Goal: Task Accomplishment & Management: Use online tool/utility

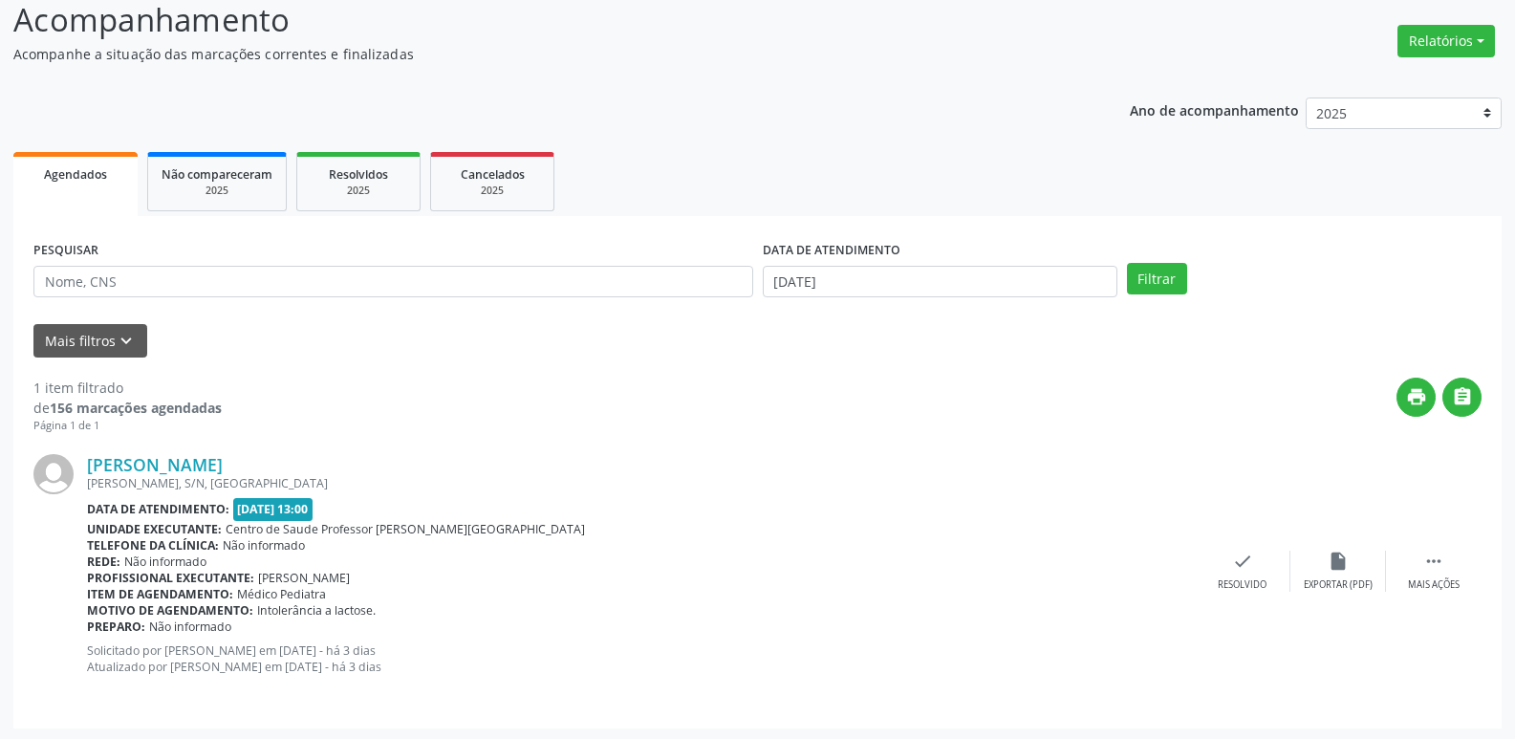
scroll to position [163, 0]
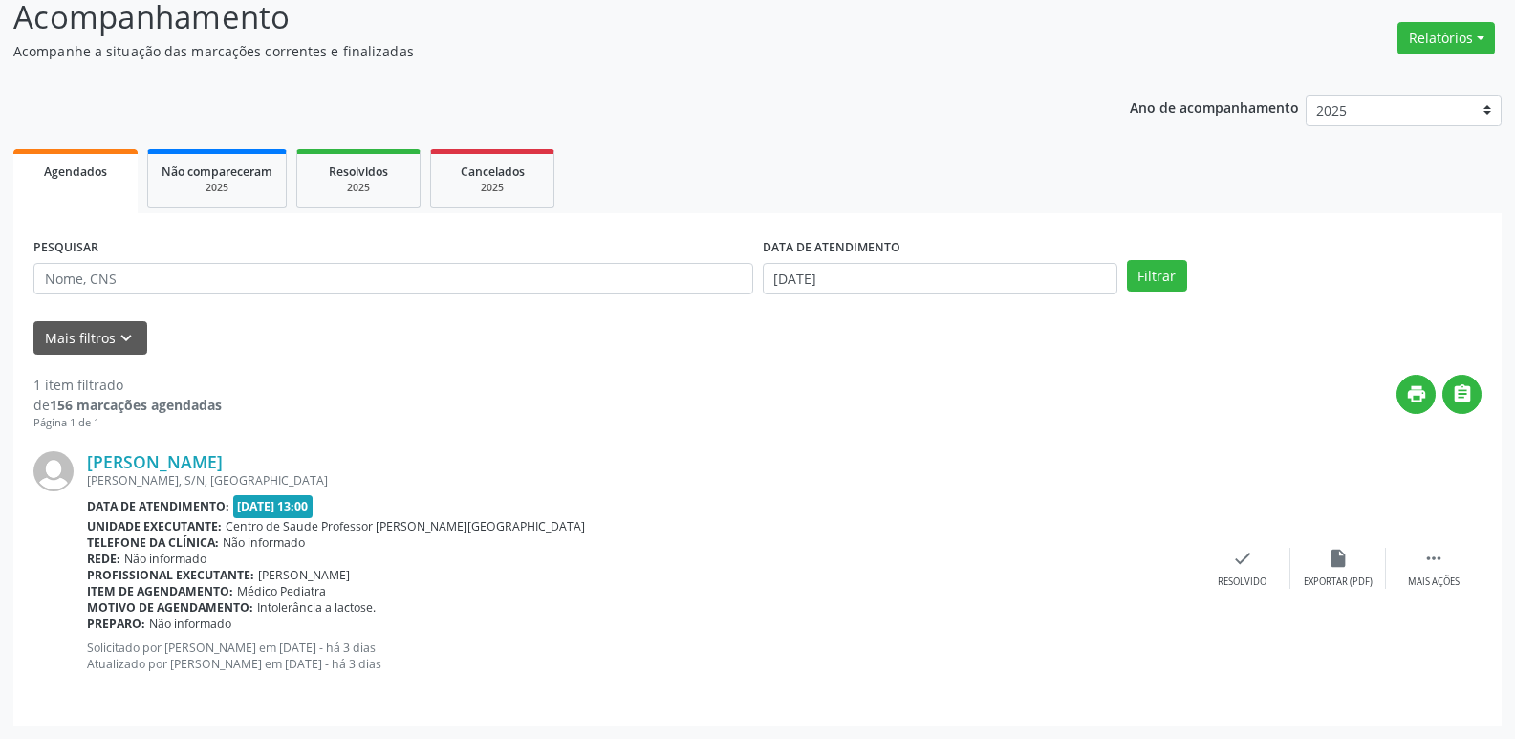
click at [94, 182] on link "Agendados" at bounding box center [75, 181] width 124 height 64
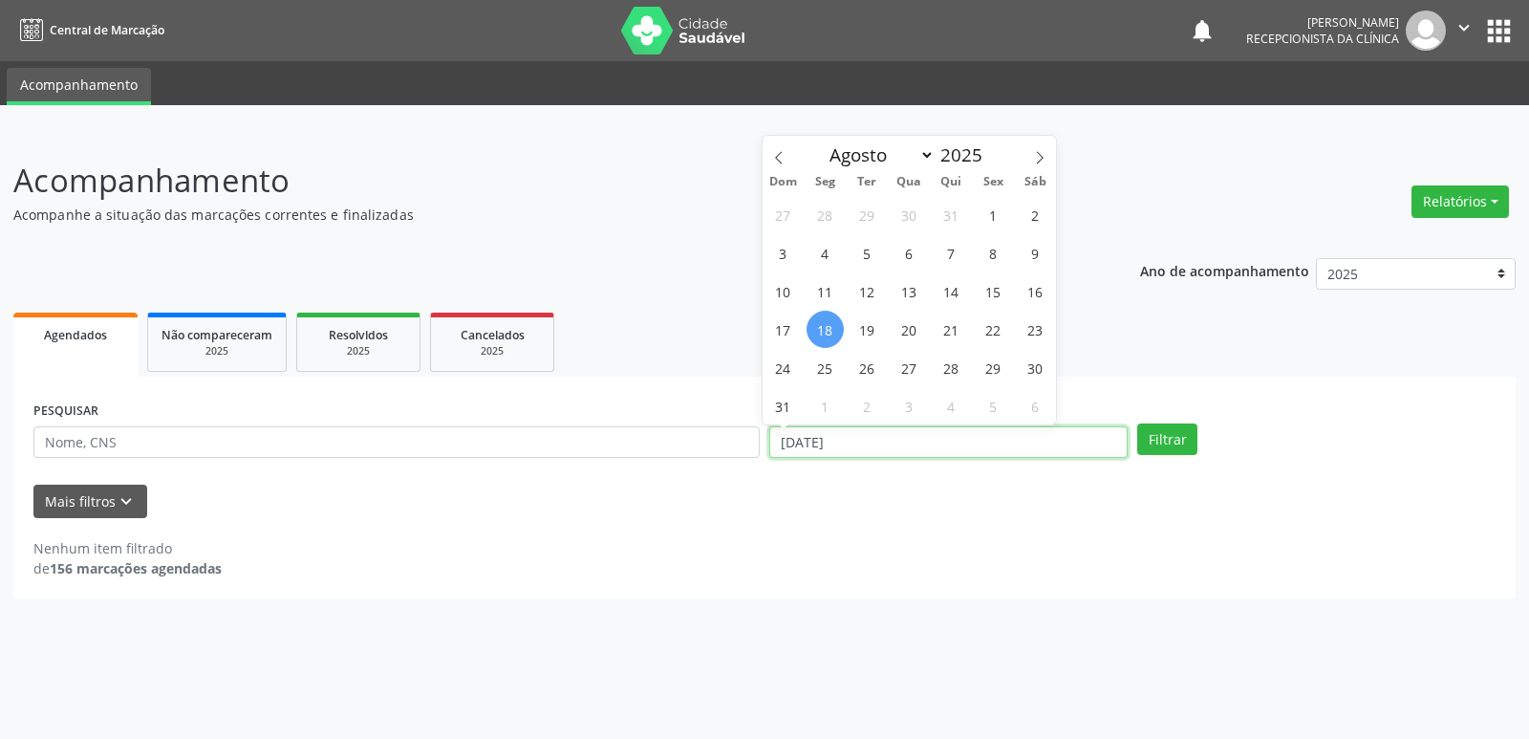
click at [881, 446] on input "[DATE]" at bounding box center [948, 442] width 358 height 32
click at [989, 214] on span "1" at bounding box center [993, 214] width 37 height 37
type input "[DATE]"
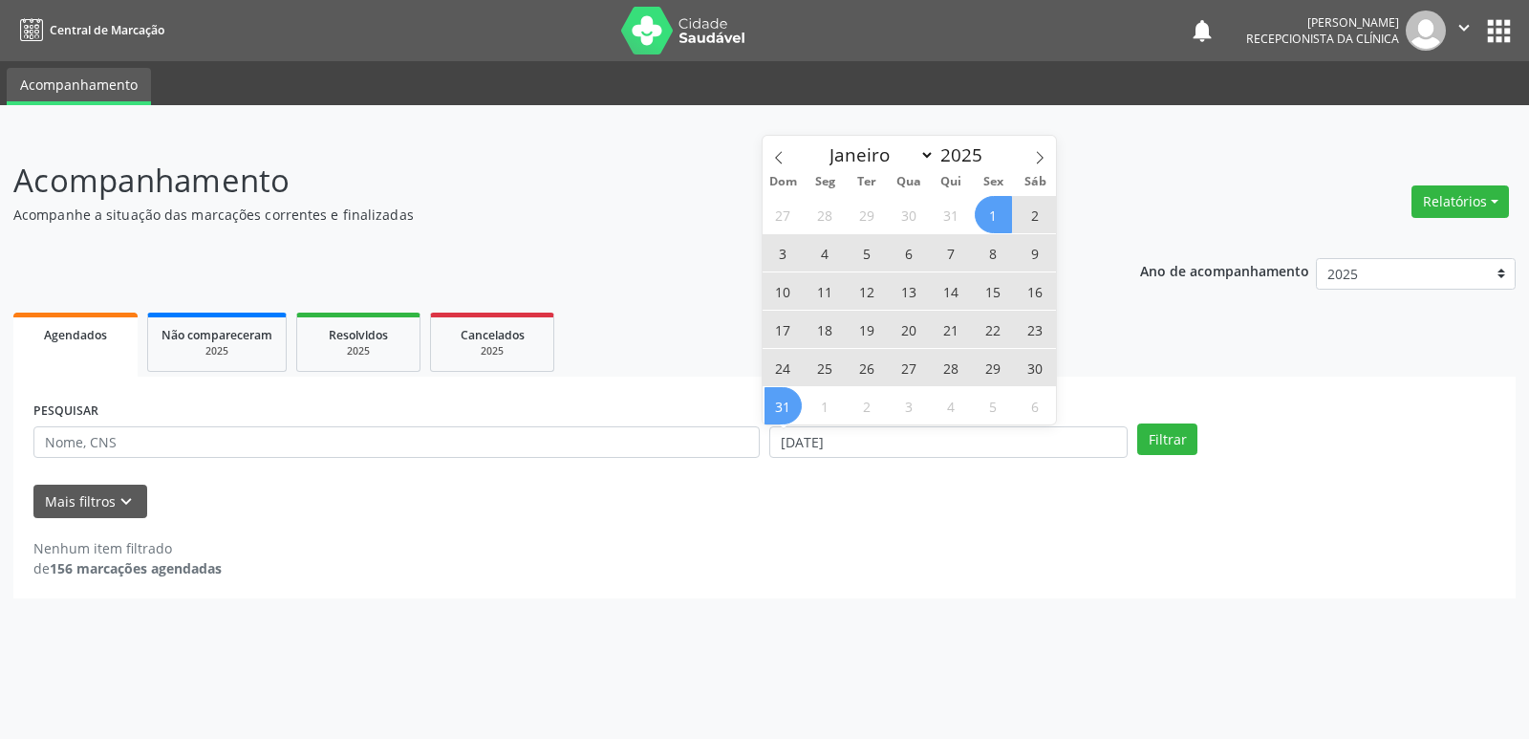
click at [798, 406] on span "31" at bounding box center [783, 405] width 37 height 37
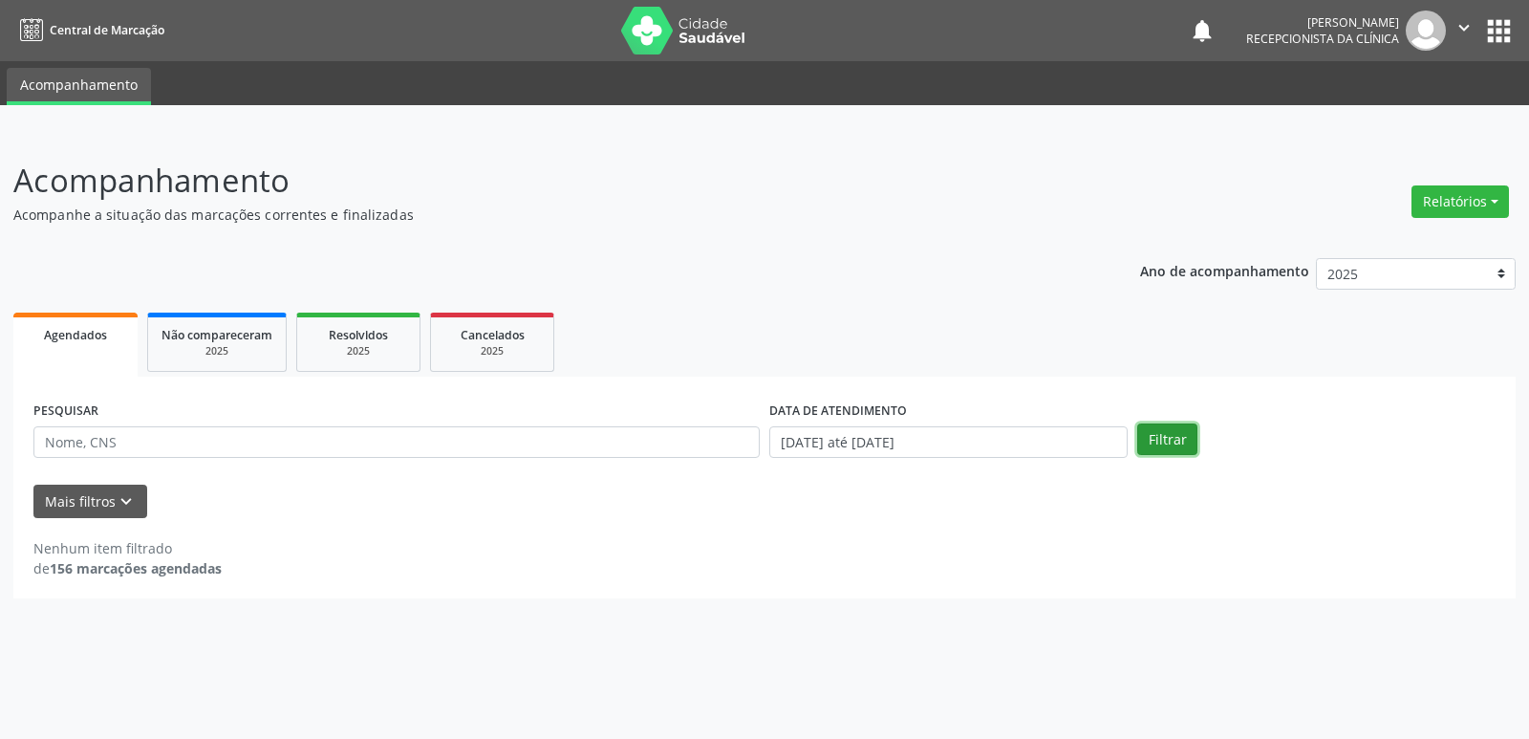
click at [1179, 444] on button "Filtrar" at bounding box center [1167, 439] width 60 height 32
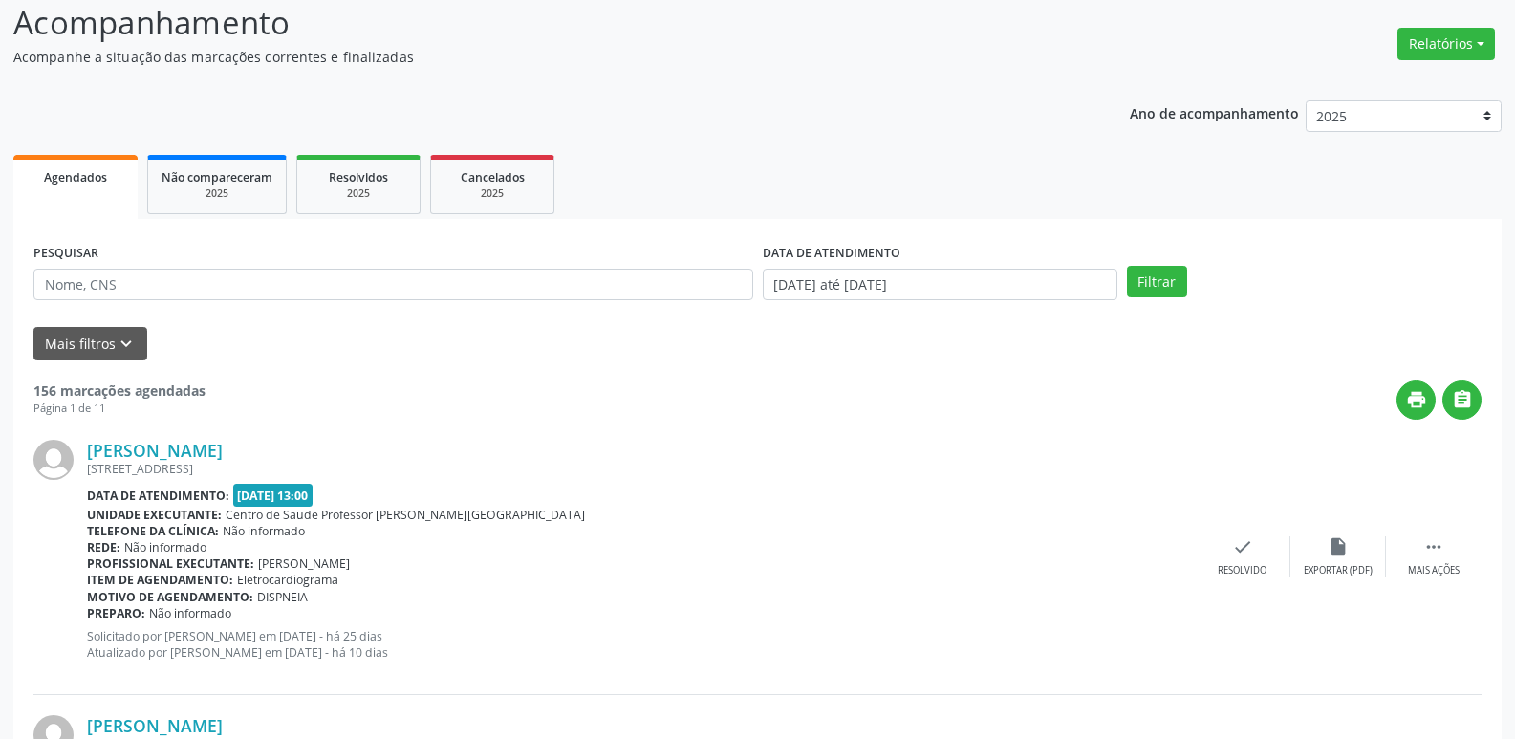
scroll to position [191, 0]
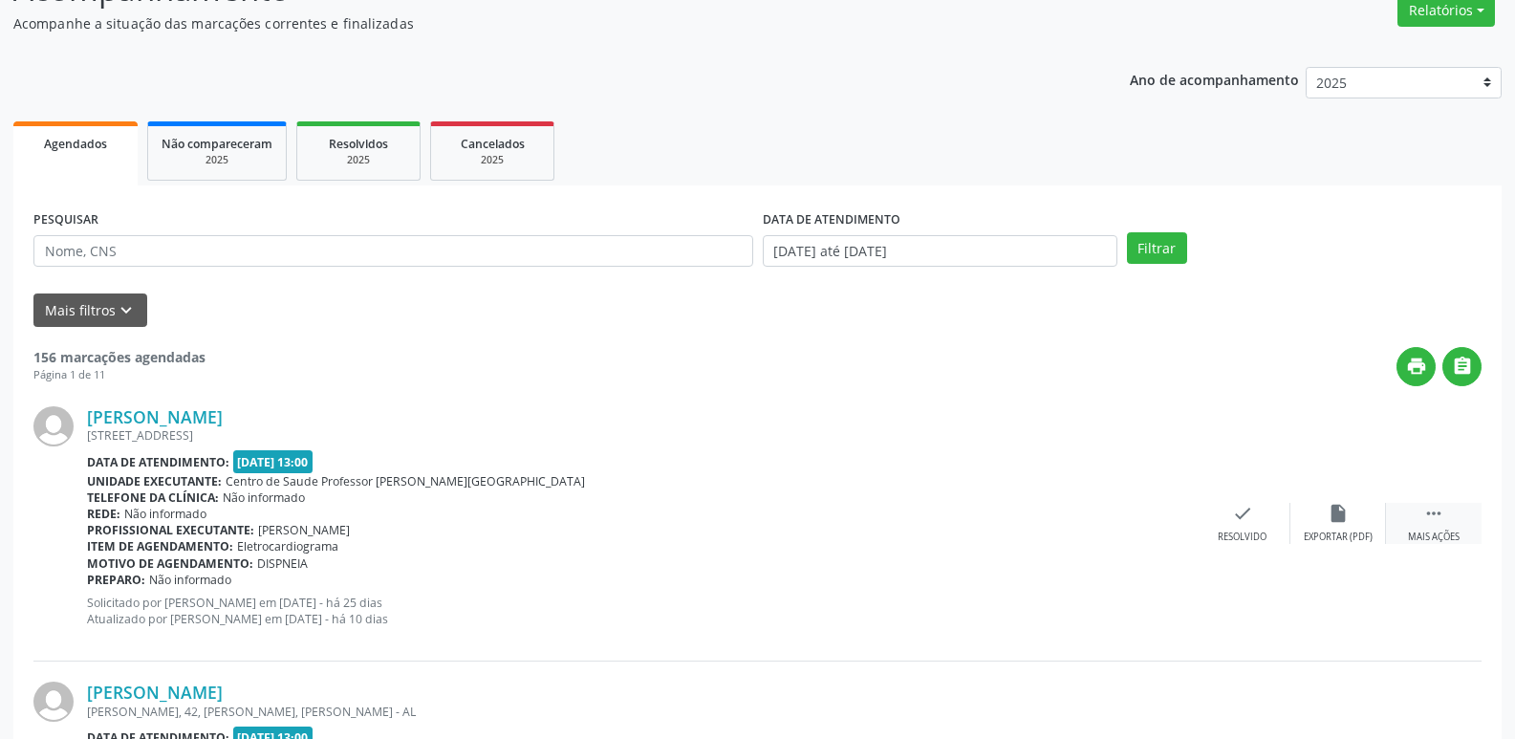
click at [1435, 522] on icon "" at bounding box center [1433, 513] width 21 height 21
click at [1341, 519] on icon "alarm_off" at bounding box center [1338, 513] width 21 height 21
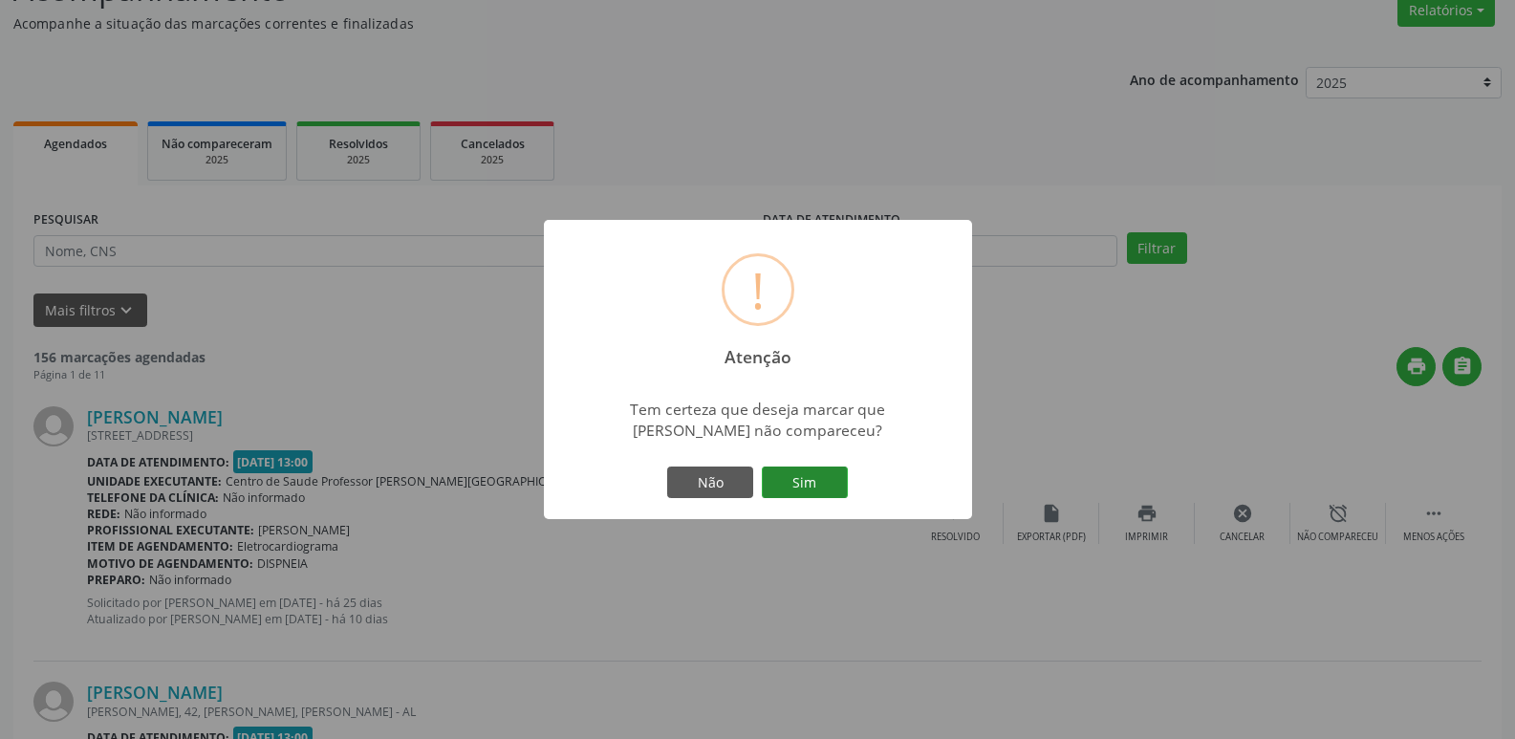
click at [798, 486] on button "Sim" at bounding box center [805, 482] width 86 height 32
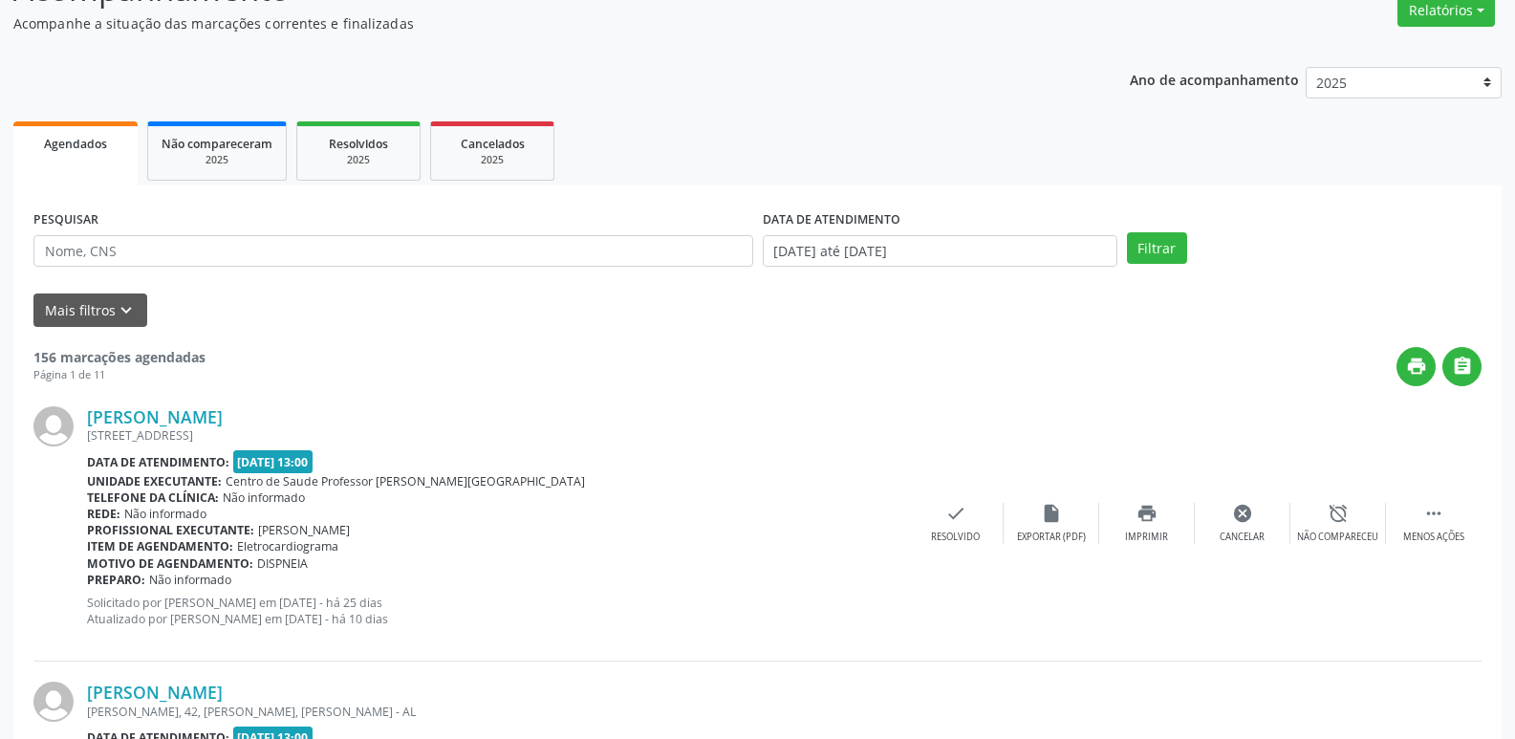
scroll to position [0, 0]
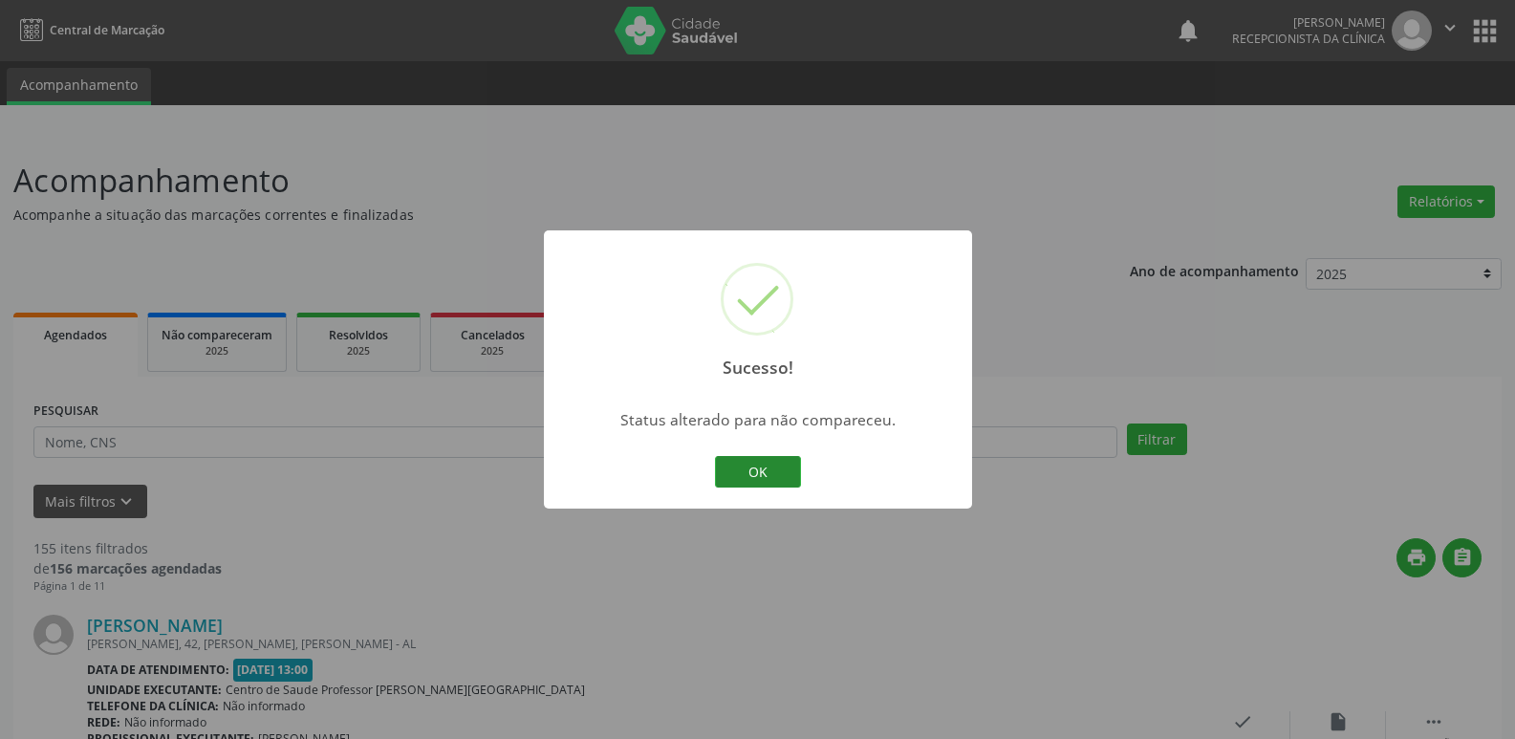
click at [737, 485] on button "OK" at bounding box center [758, 472] width 86 height 32
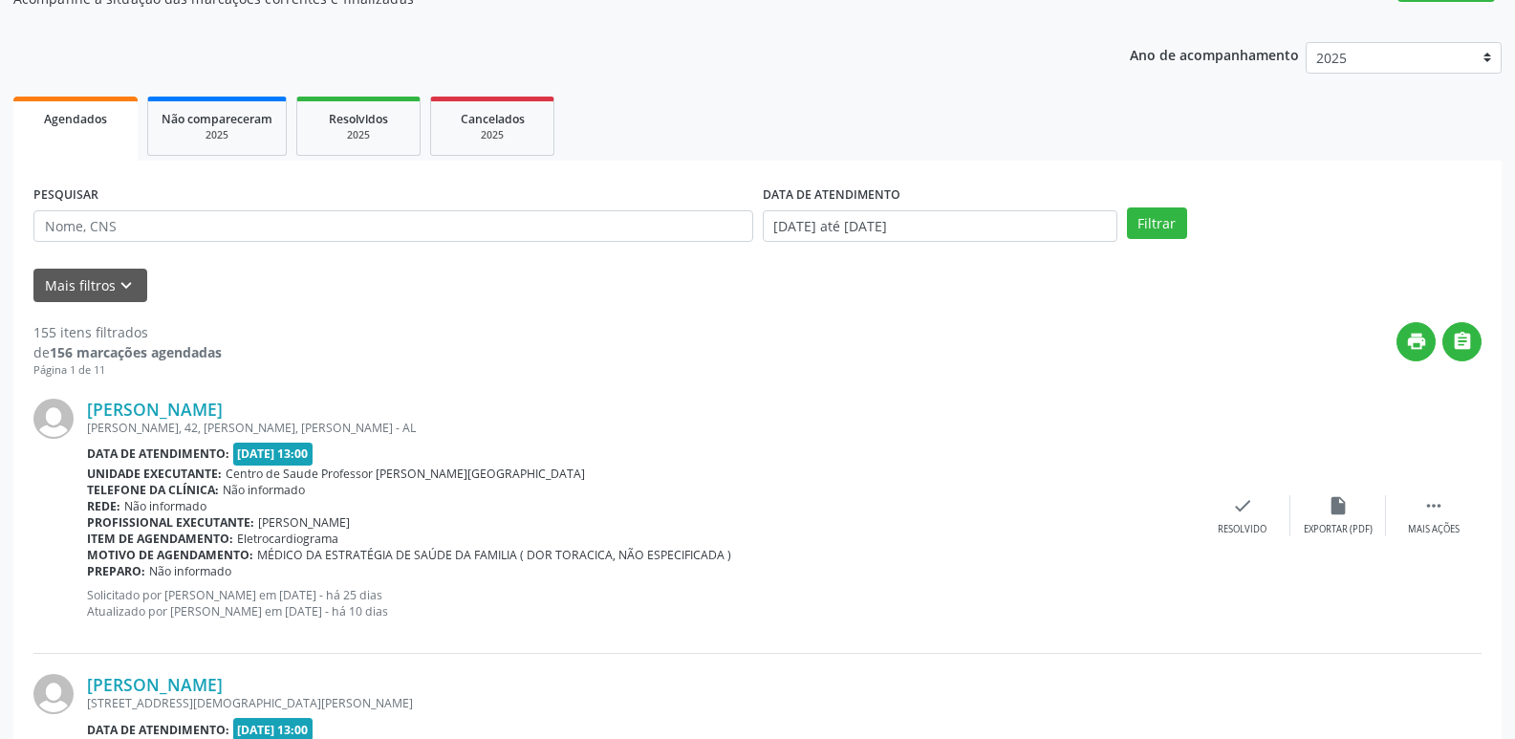
scroll to position [287, 0]
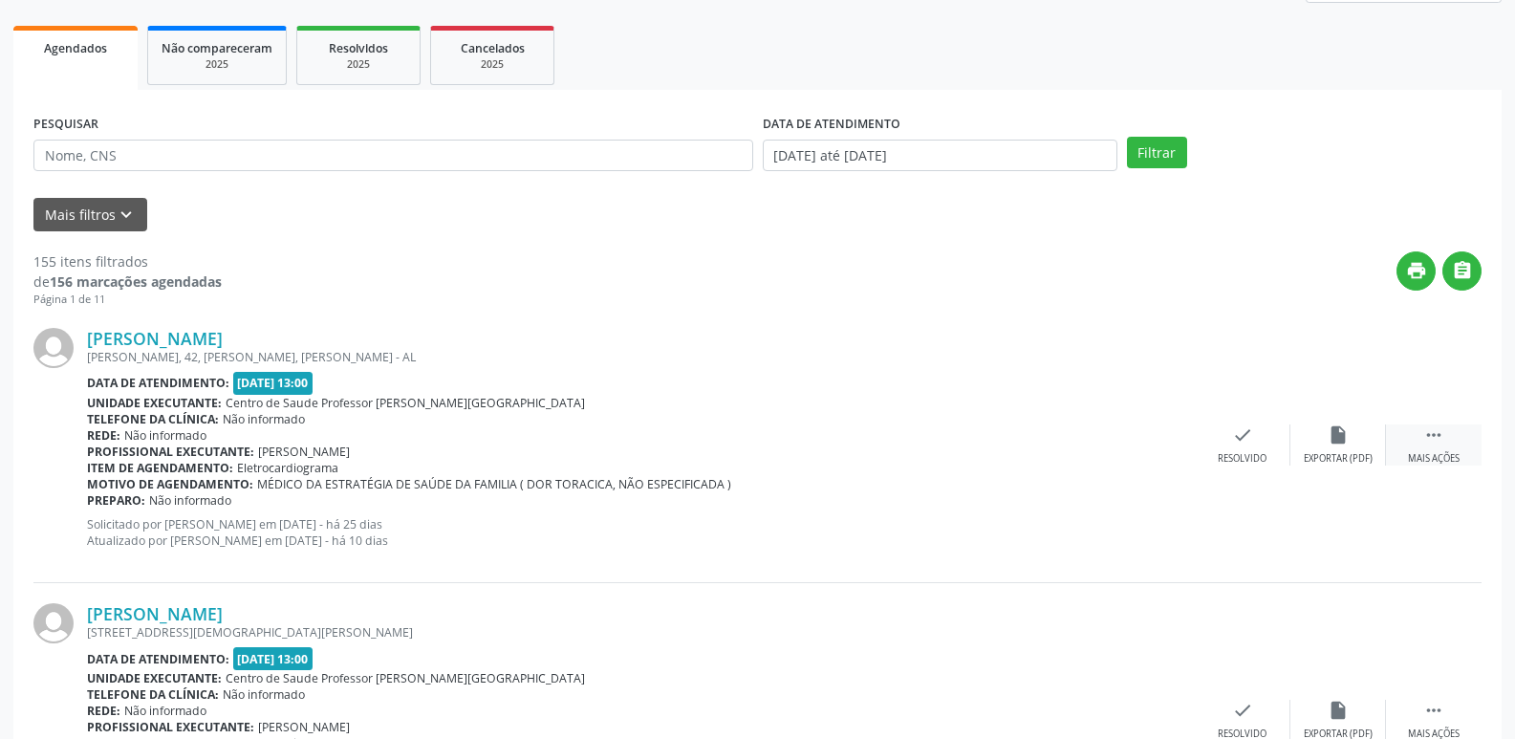
click at [1440, 436] on icon "" at bounding box center [1433, 434] width 21 height 21
click at [1342, 439] on icon "alarm_off" at bounding box center [1338, 434] width 21 height 21
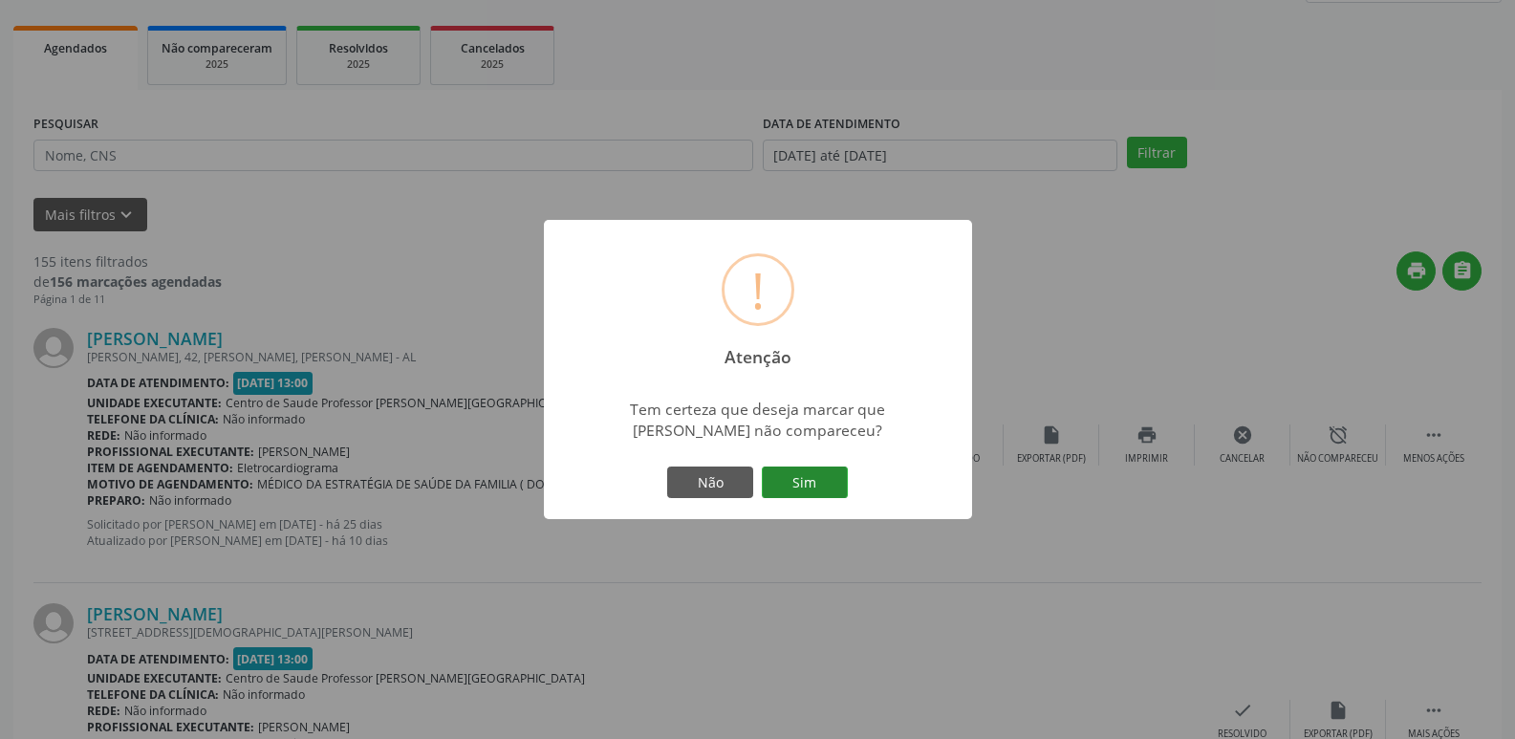
click at [810, 484] on button "Sim" at bounding box center [805, 482] width 86 height 32
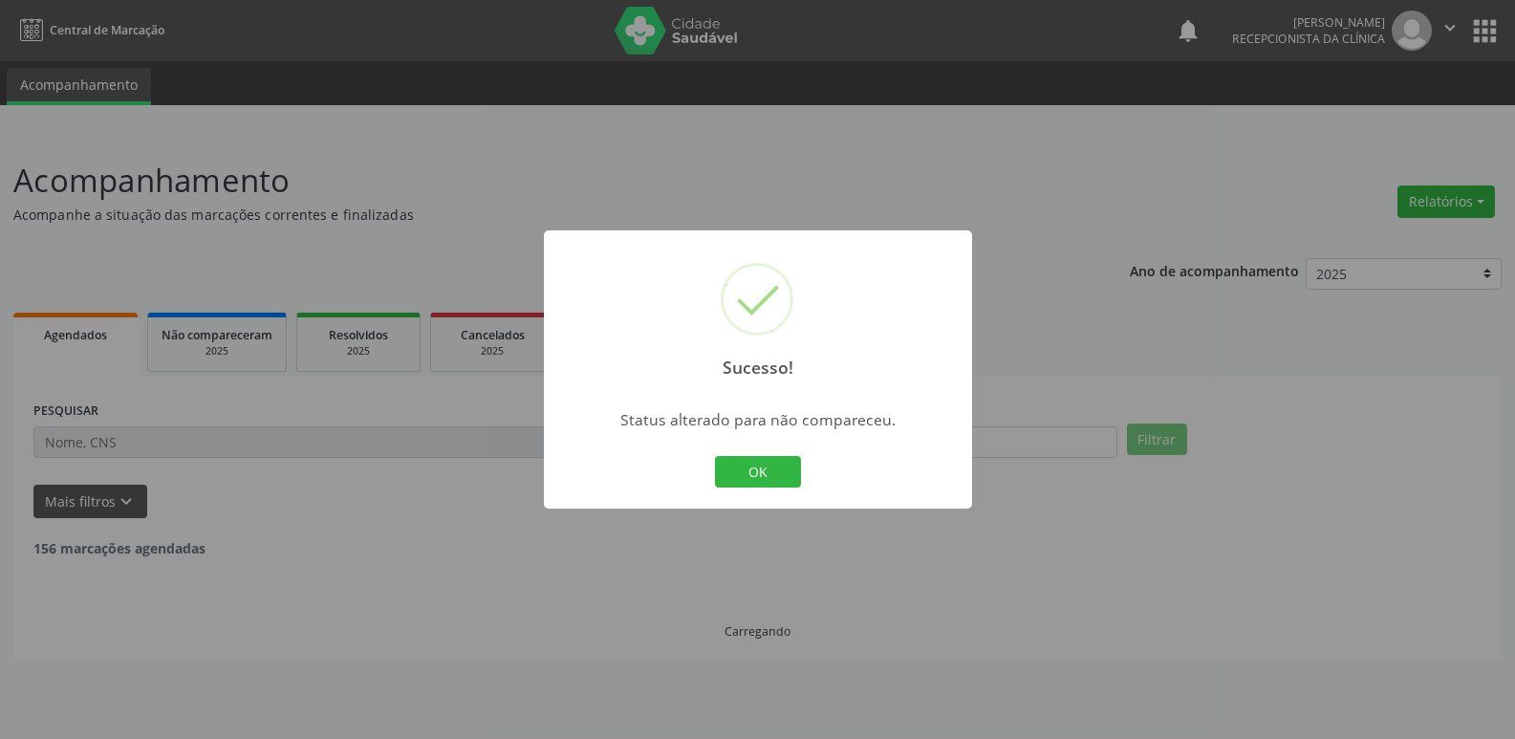
scroll to position [0, 0]
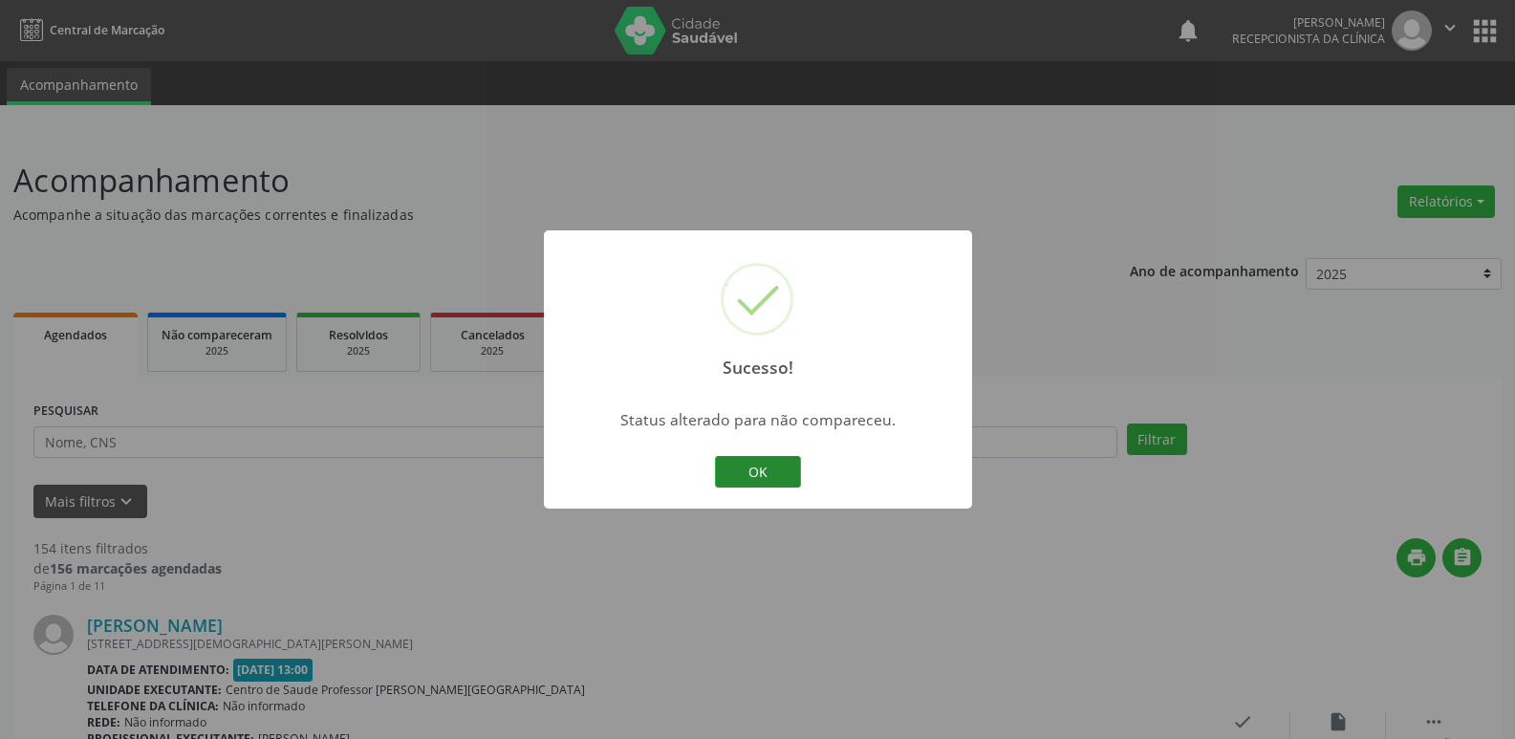
click at [790, 482] on button "OK" at bounding box center [758, 472] width 86 height 32
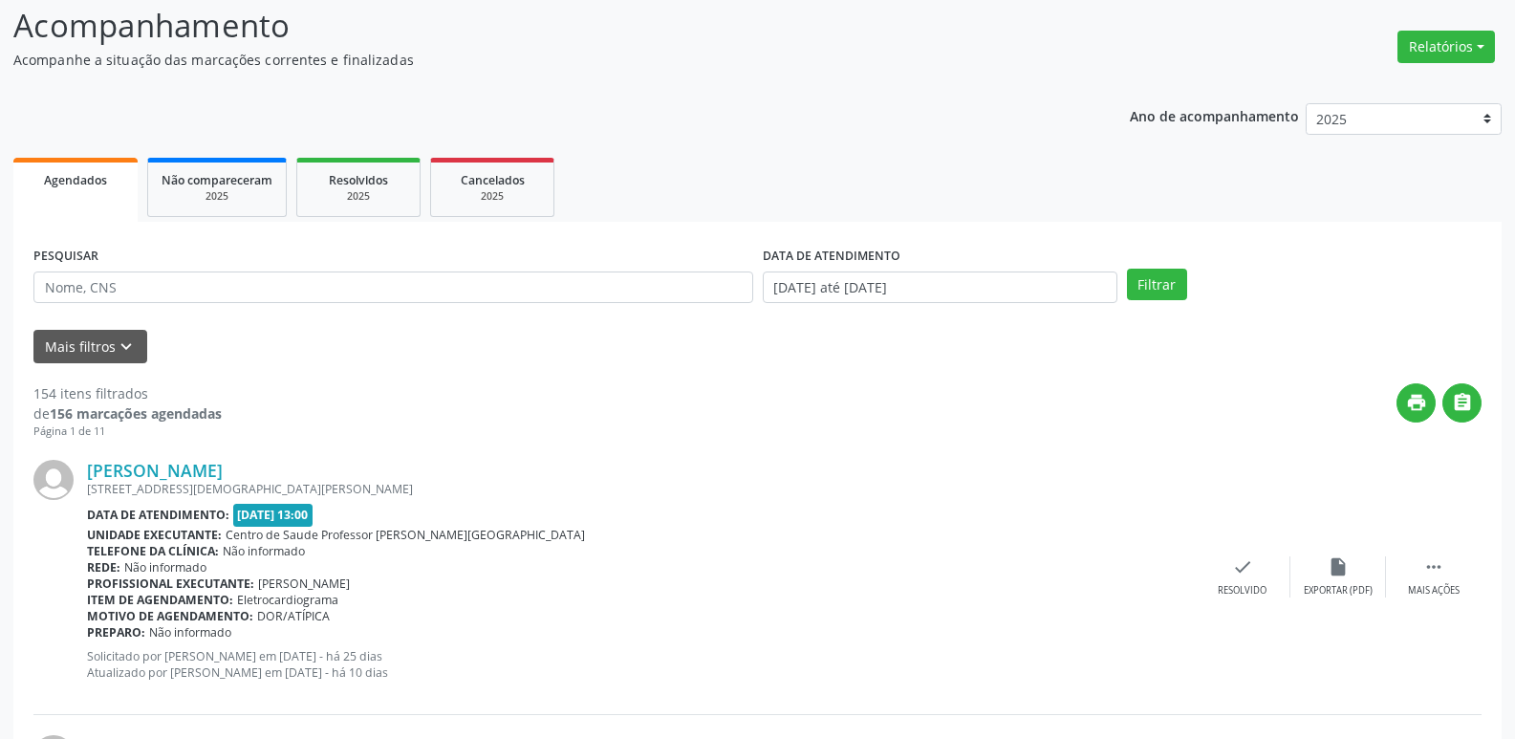
scroll to position [191, 0]
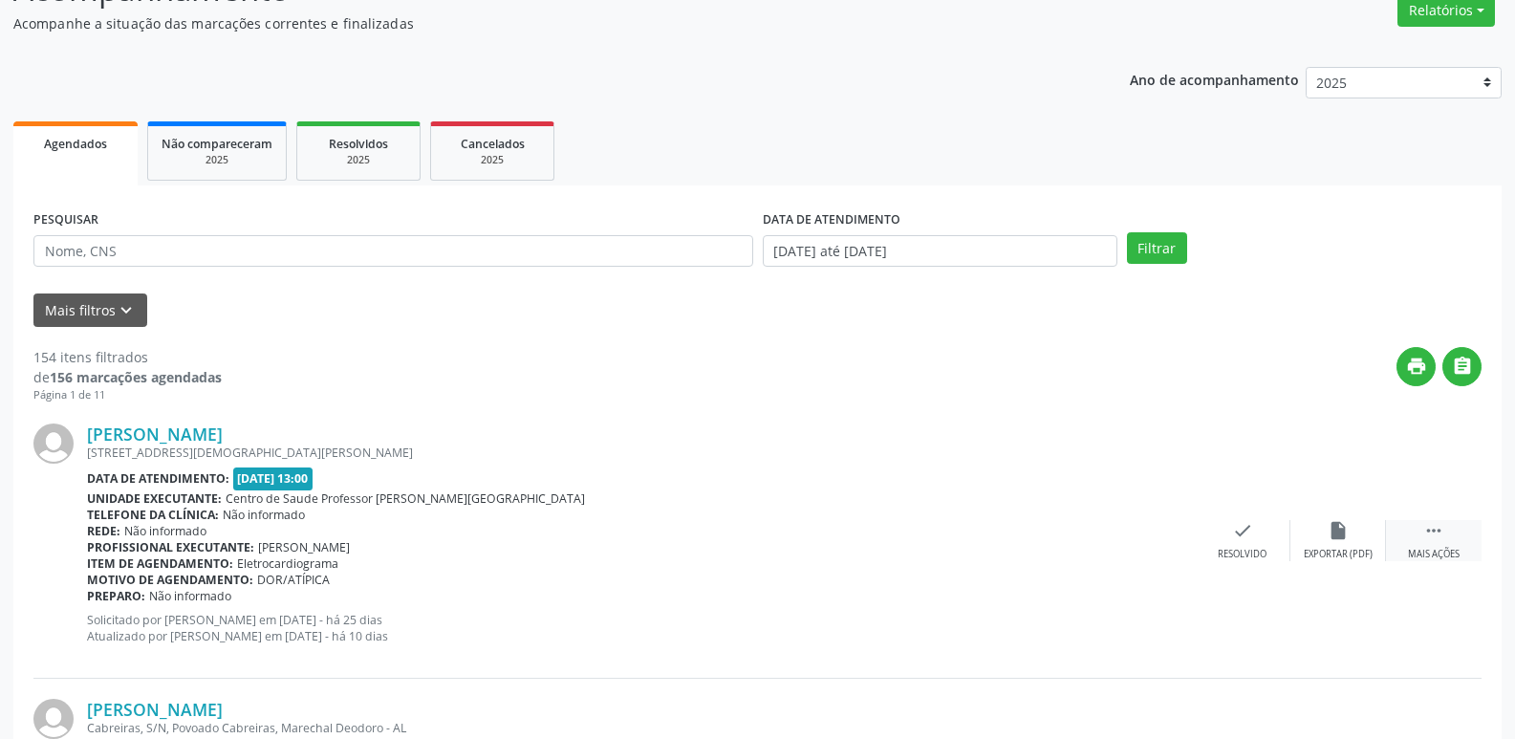
click at [1441, 531] on icon "" at bounding box center [1433, 530] width 21 height 21
click at [1352, 535] on div "alarm_off Não compareceu" at bounding box center [1338, 540] width 96 height 41
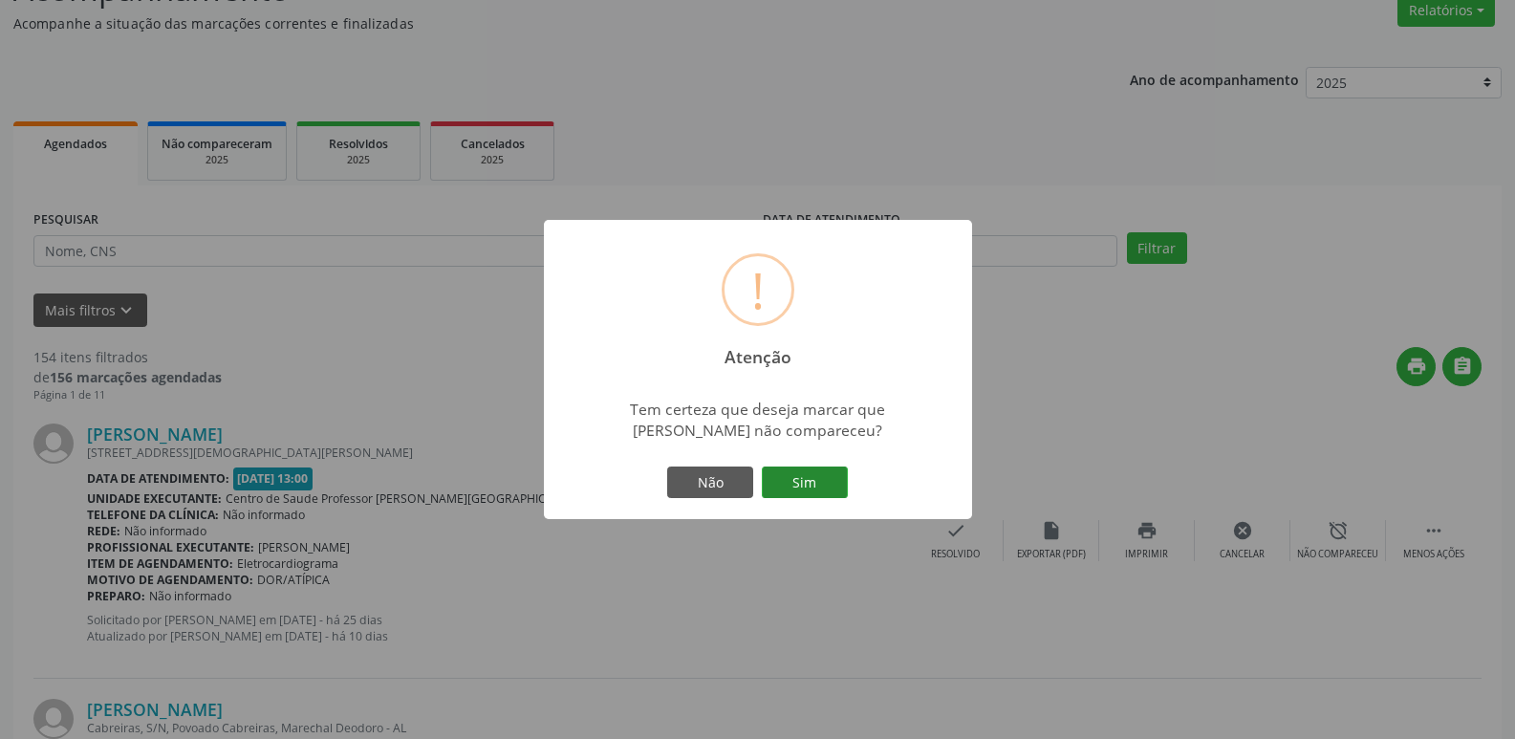
click at [804, 483] on button "Sim" at bounding box center [805, 482] width 86 height 32
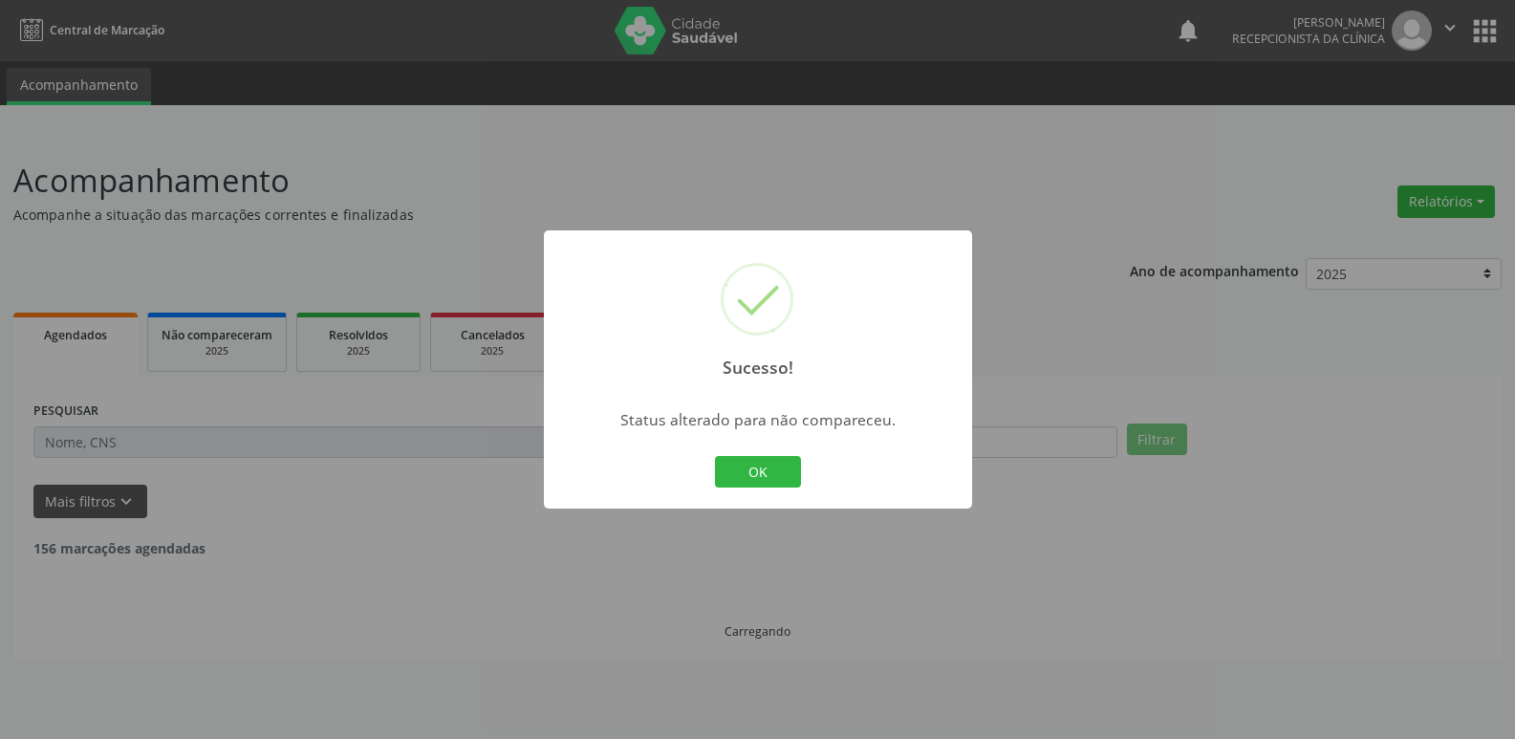
scroll to position [0, 0]
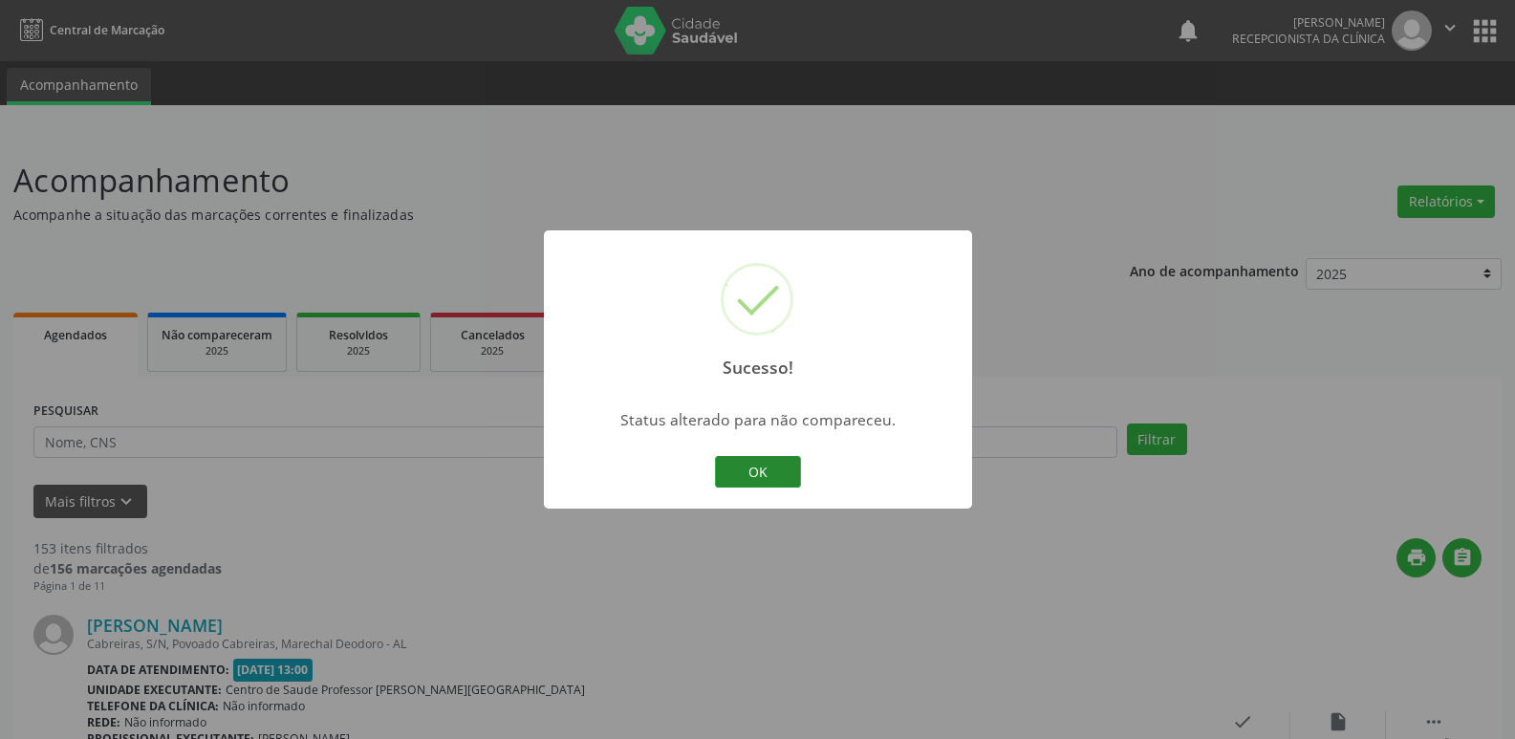
click at [785, 479] on button "OK" at bounding box center [758, 472] width 86 height 32
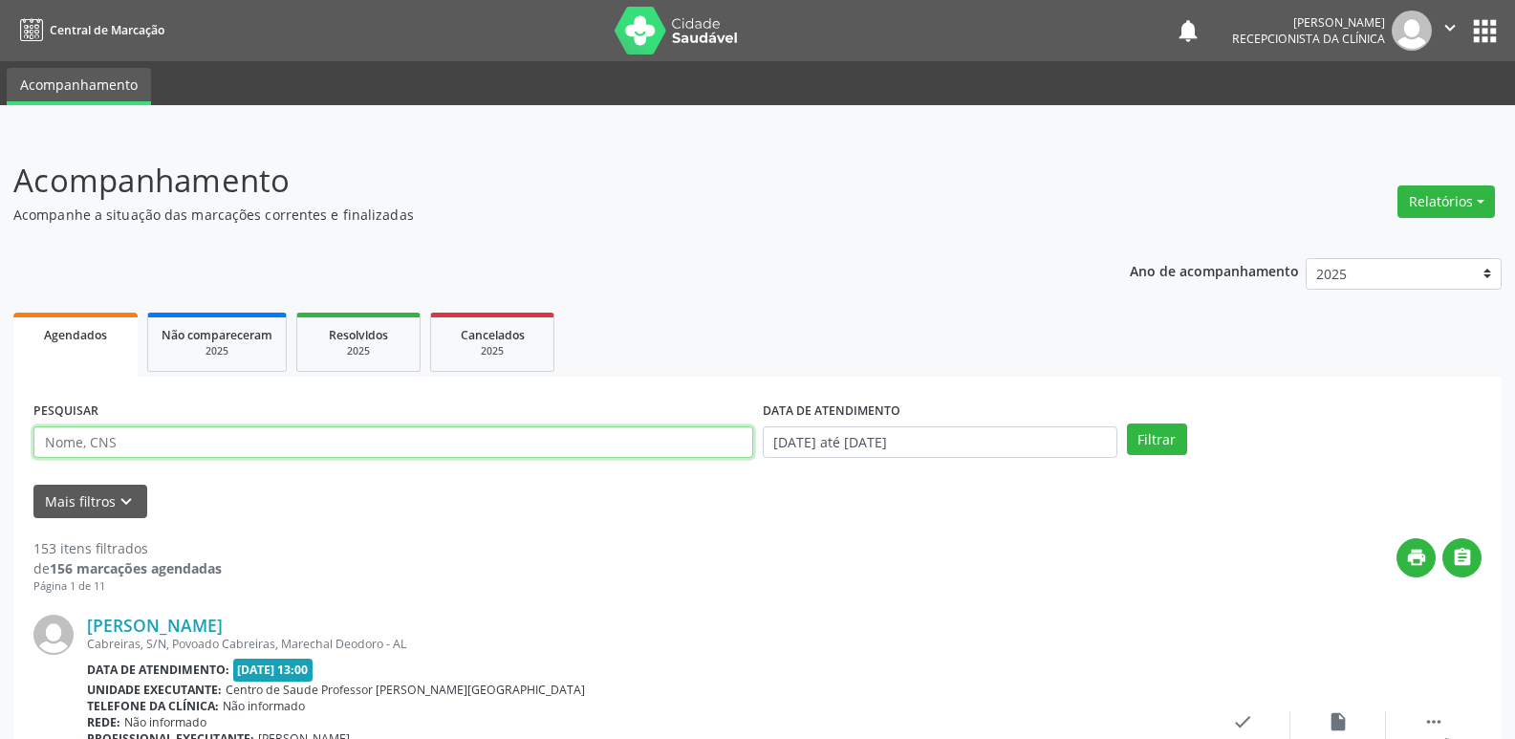
click at [184, 436] on input "text" at bounding box center [393, 442] width 720 height 32
click at [1163, 438] on button "Filtrar" at bounding box center [1157, 439] width 60 height 32
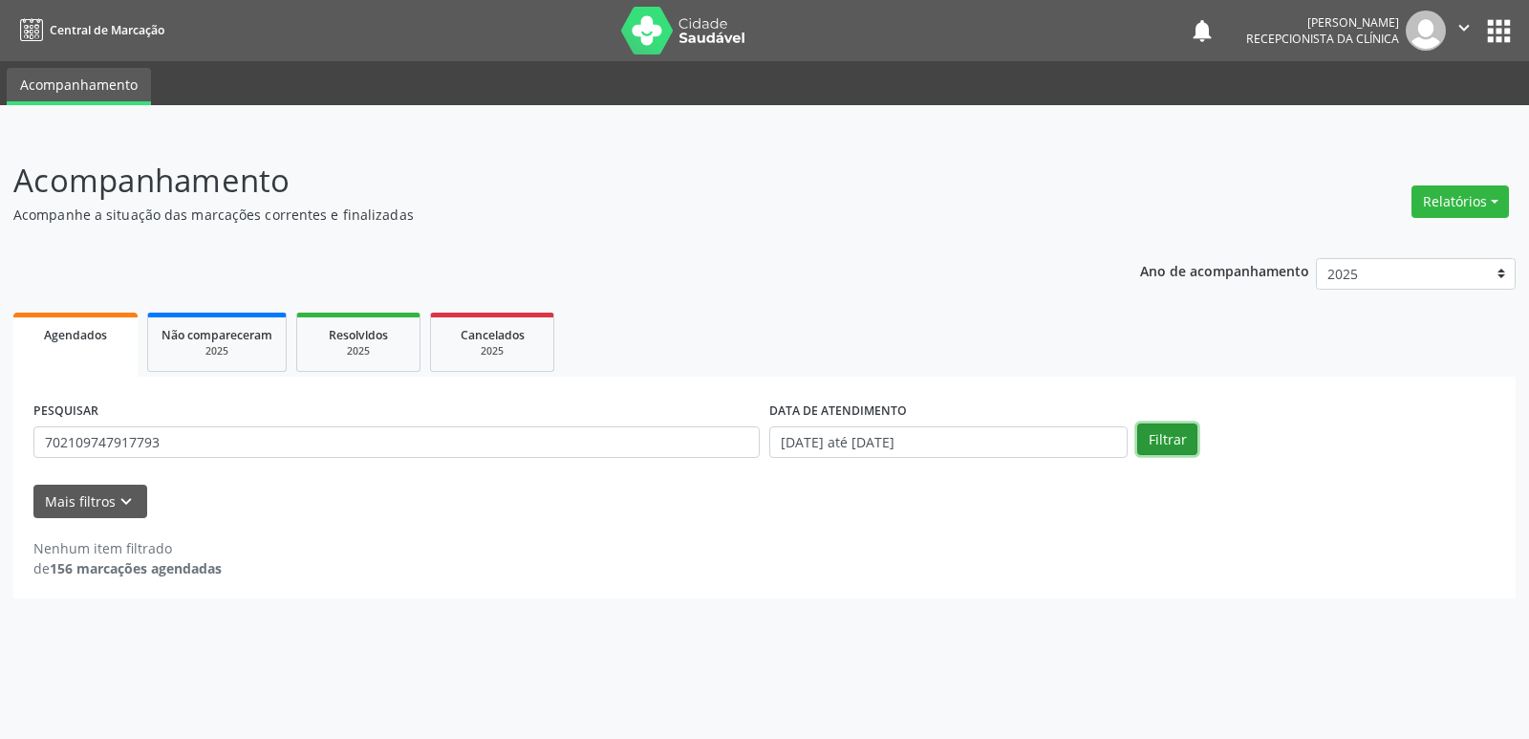
click at [1142, 435] on button "Filtrar" at bounding box center [1167, 439] width 60 height 32
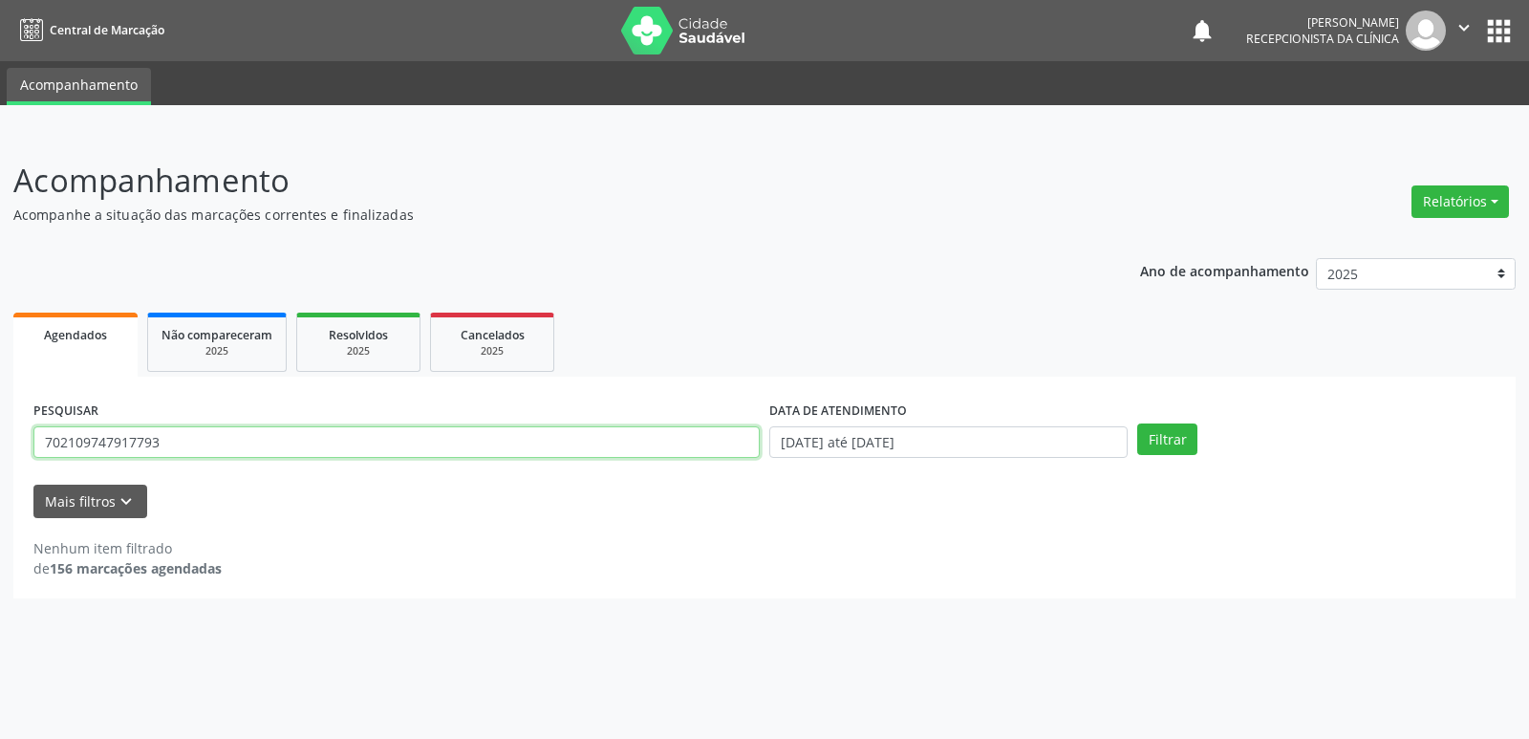
click at [185, 440] on input "702109747917793" at bounding box center [396, 442] width 726 height 32
type input "7"
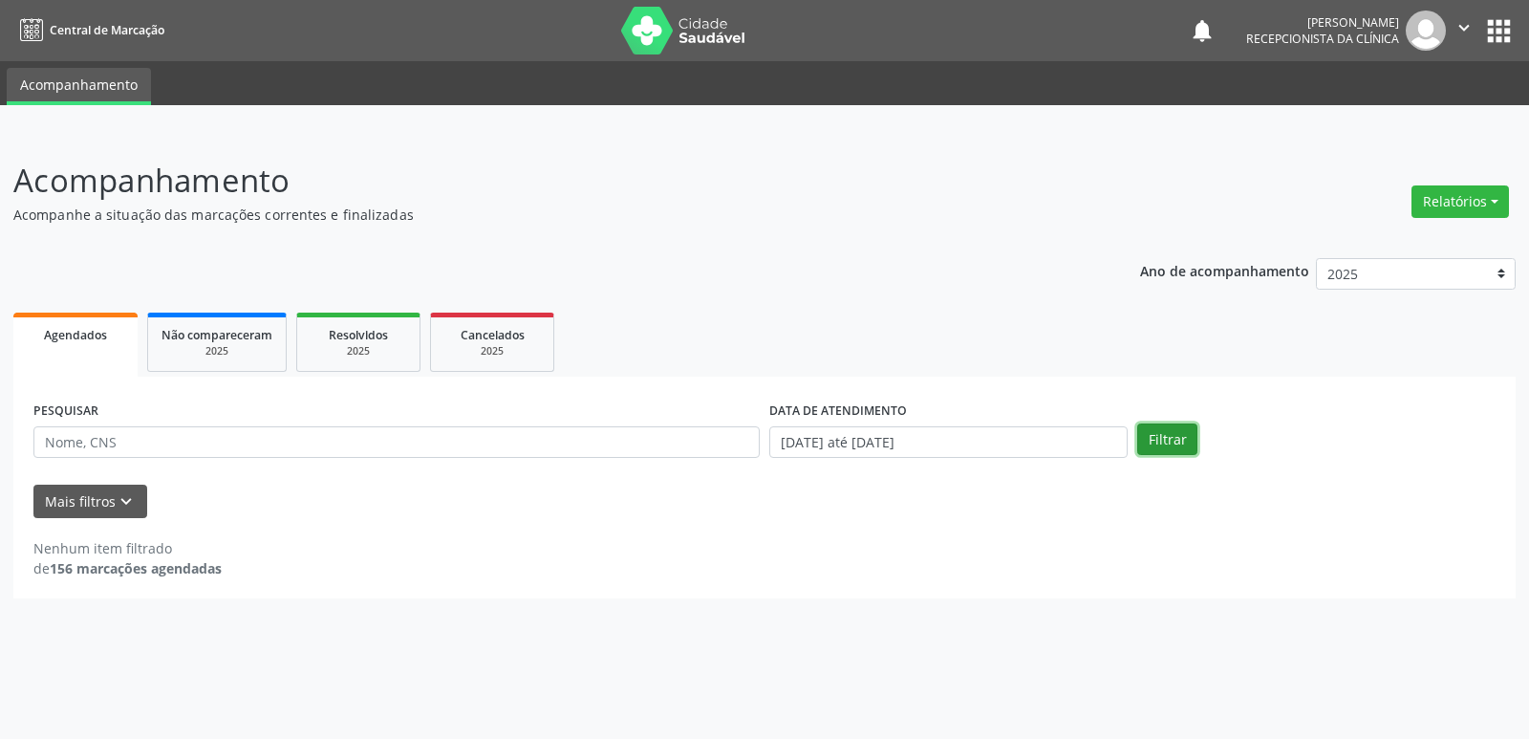
click at [1171, 444] on button "Filtrar" at bounding box center [1167, 439] width 60 height 32
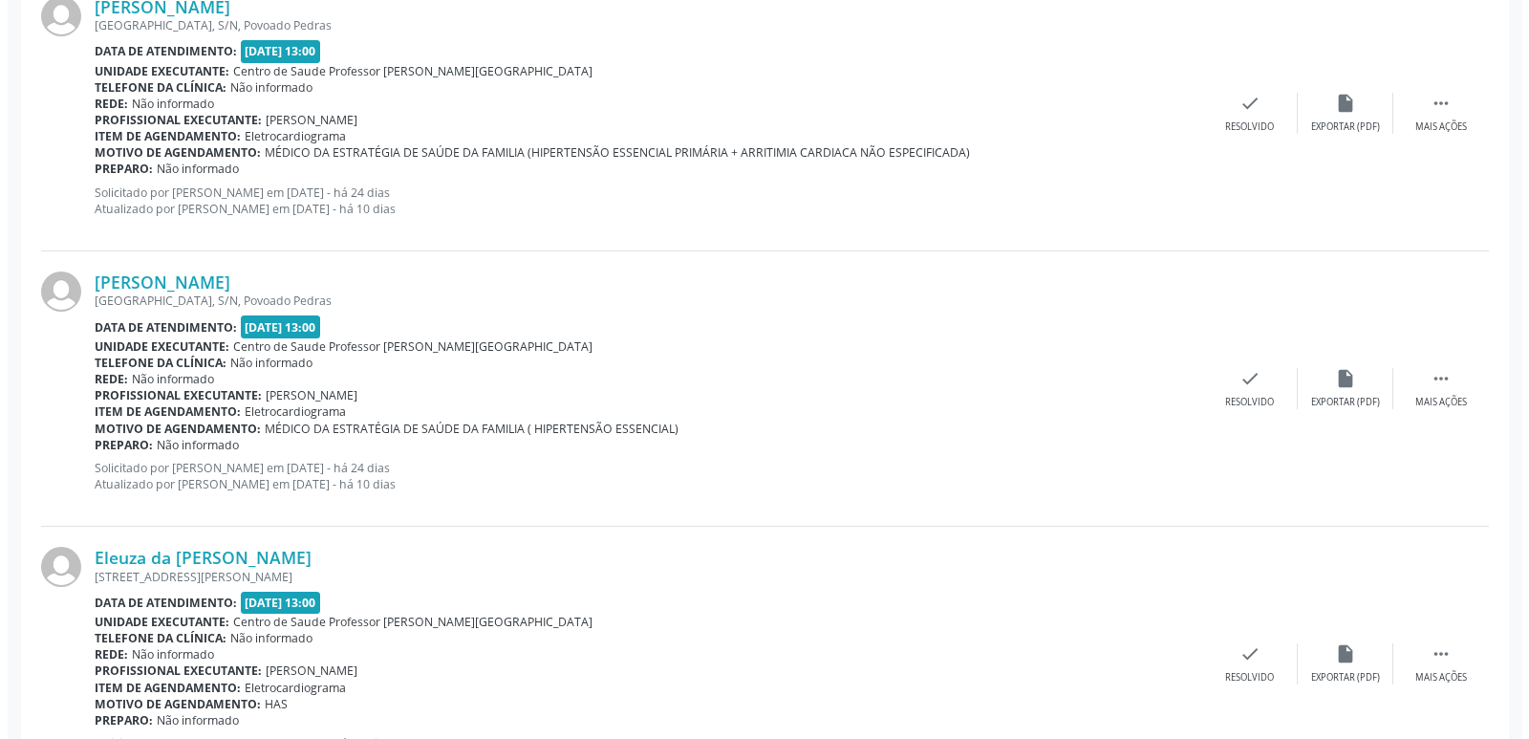
scroll to position [1816, 0]
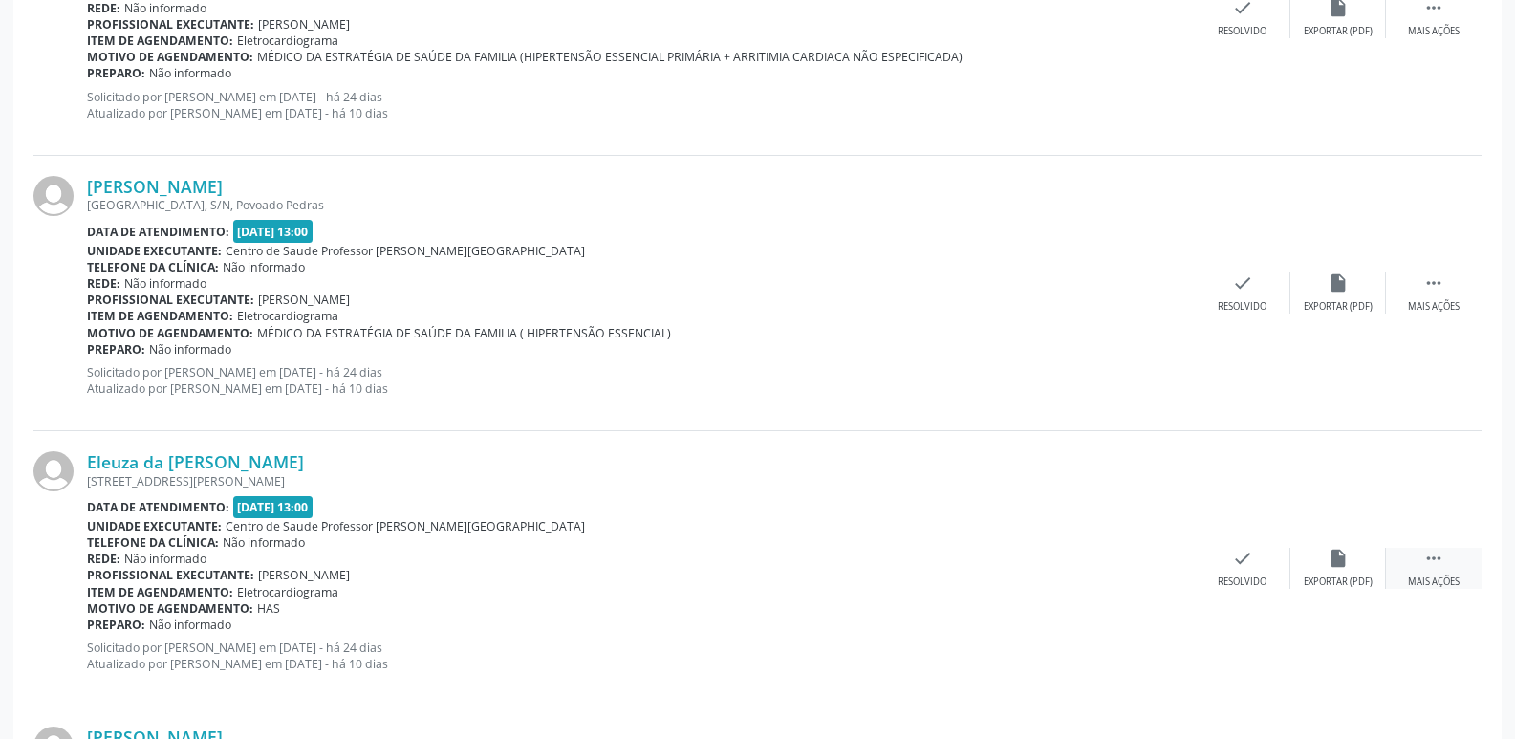
click at [1434, 553] on icon "" at bounding box center [1433, 558] width 21 height 21
click at [1151, 570] on div "print Imprimir" at bounding box center [1147, 568] width 96 height 41
click at [956, 565] on icon "check" at bounding box center [955, 558] width 21 height 21
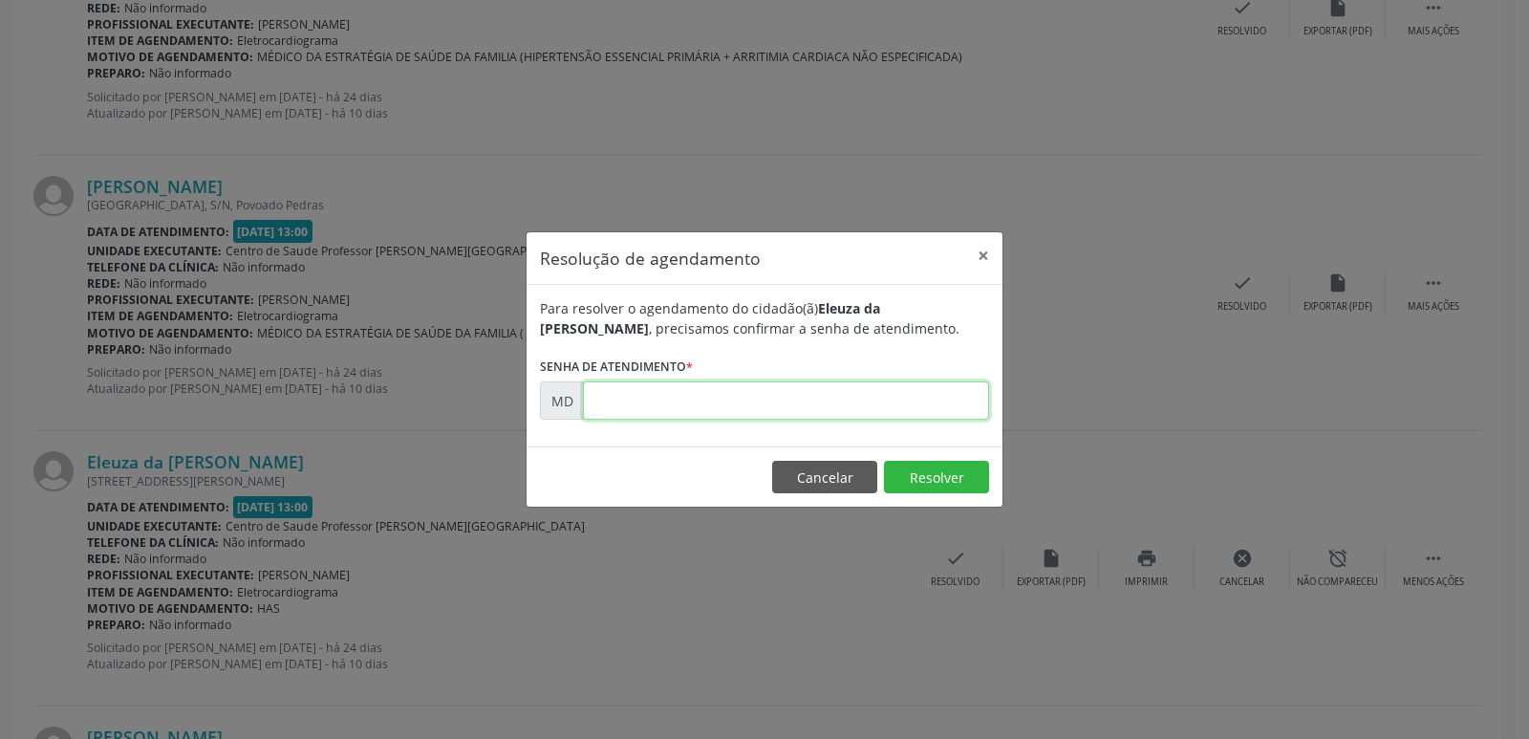
click at [618, 404] on input "text" at bounding box center [786, 400] width 406 height 38
paste input "00001835"
type input "00001835"
click at [947, 477] on button "Resolver" at bounding box center [936, 477] width 105 height 32
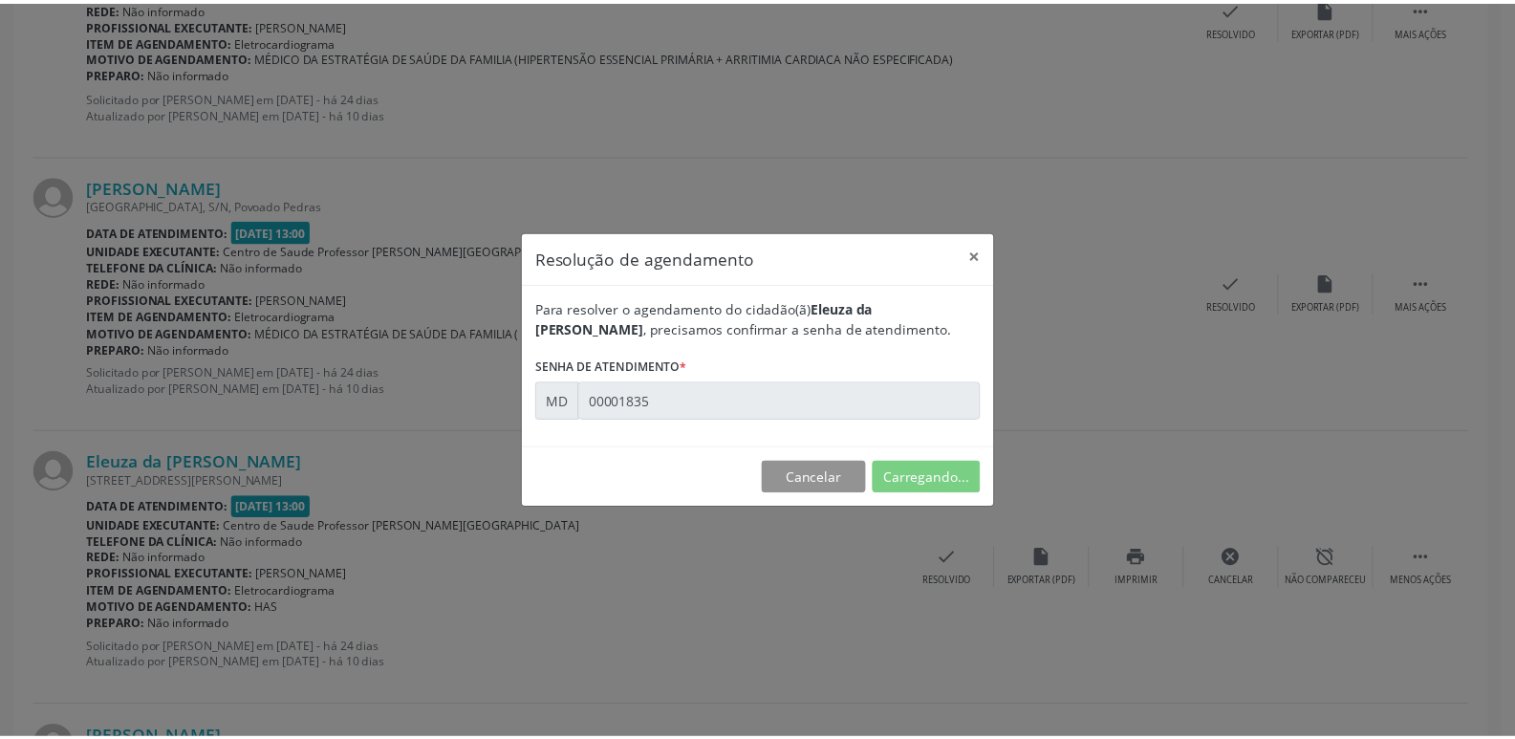
scroll to position [0, 0]
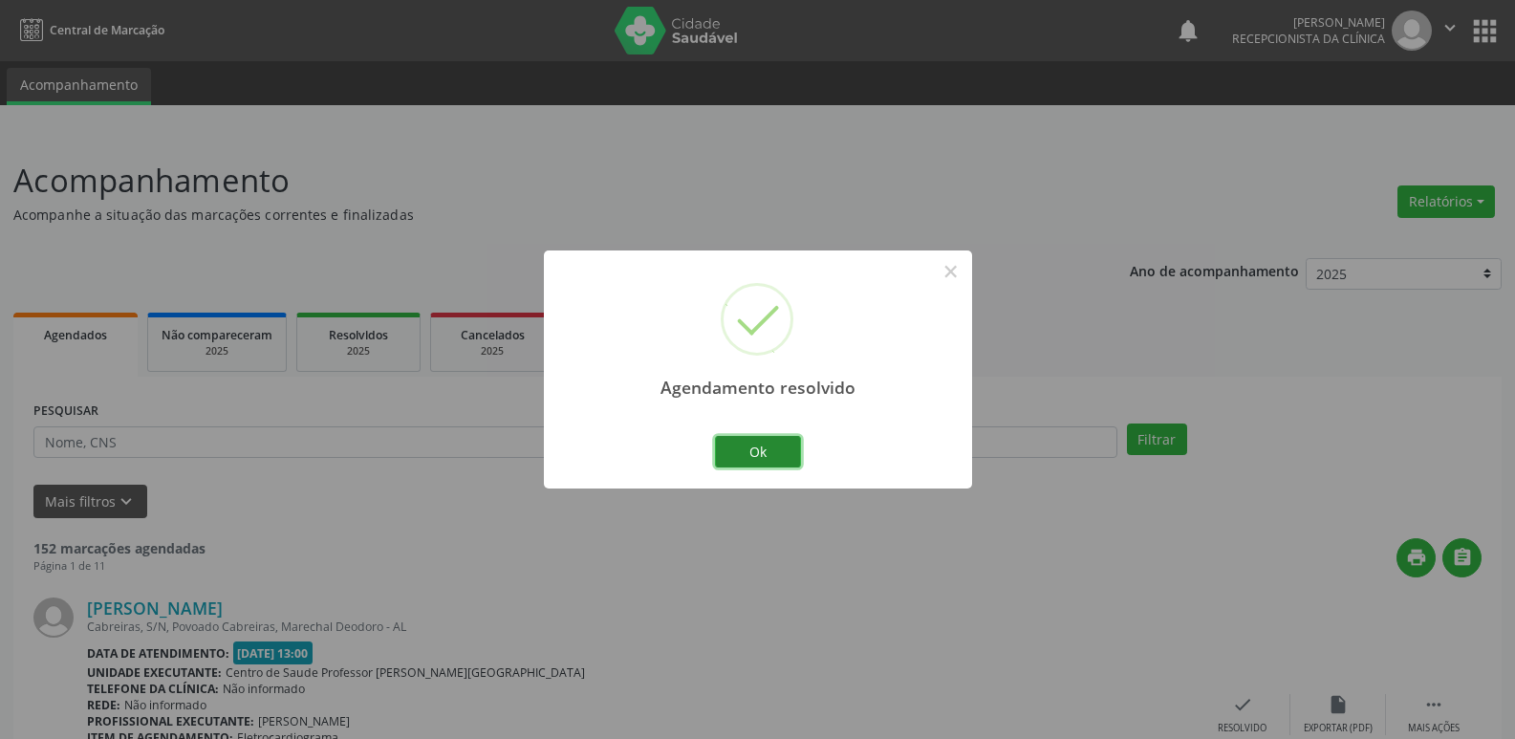
click at [778, 455] on button "Ok" at bounding box center [758, 452] width 86 height 32
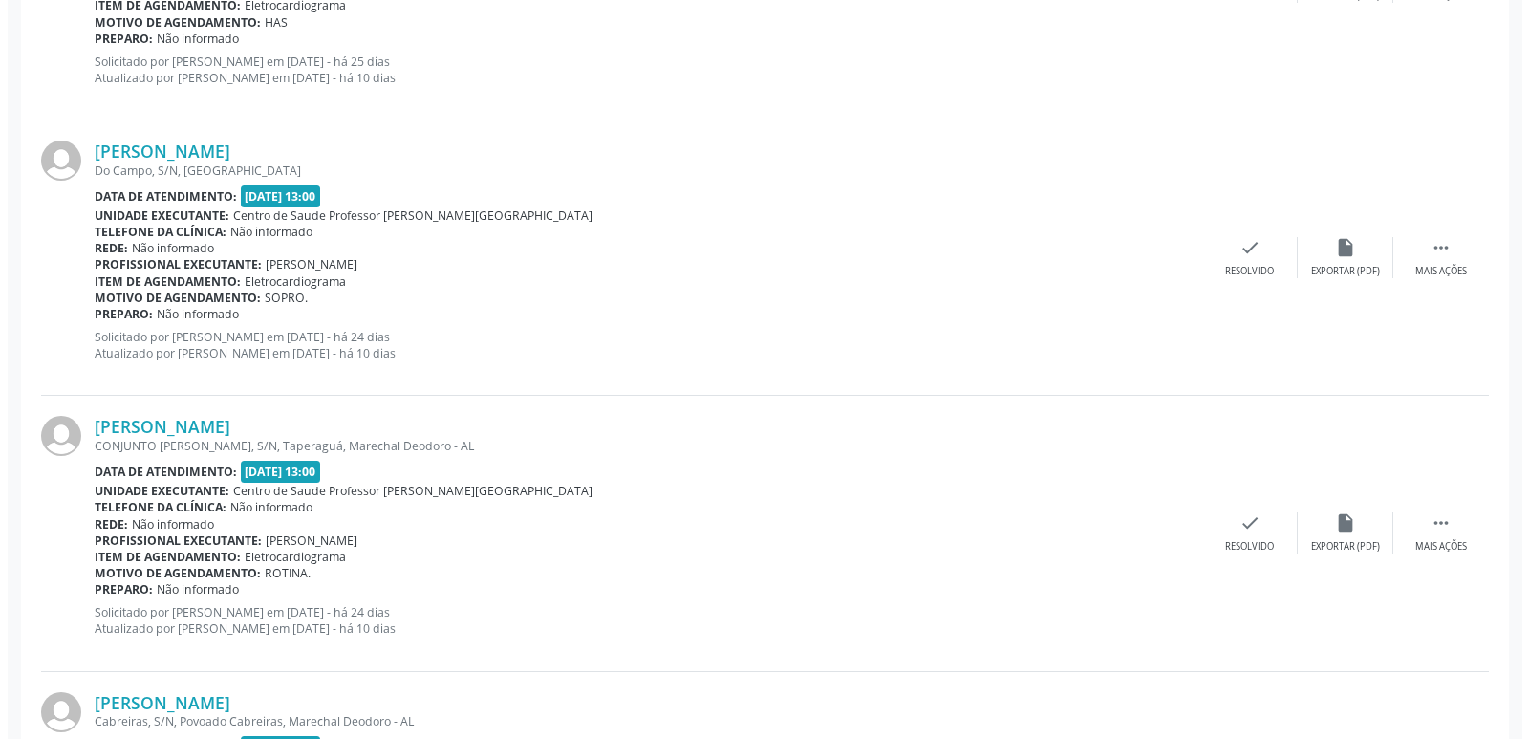
scroll to position [765, 0]
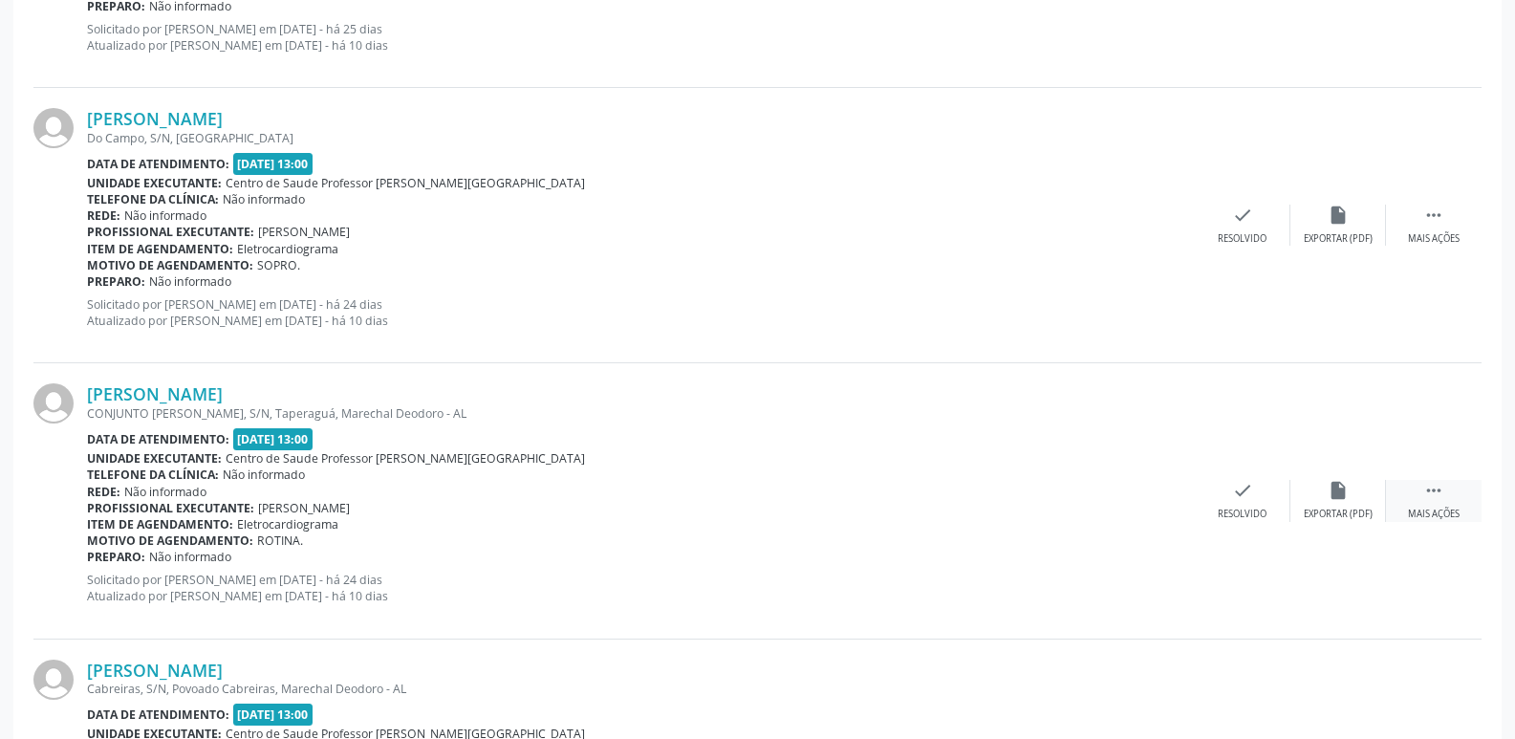
click at [1428, 495] on icon "" at bounding box center [1433, 490] width 21 height 21
click at [1138, 507] on div "print Imprimir" at bounding box center [1147, 500] width 96 height 41
click at [963, 494] on icon "check" at bounding box center [955, 490] width 21 height 21
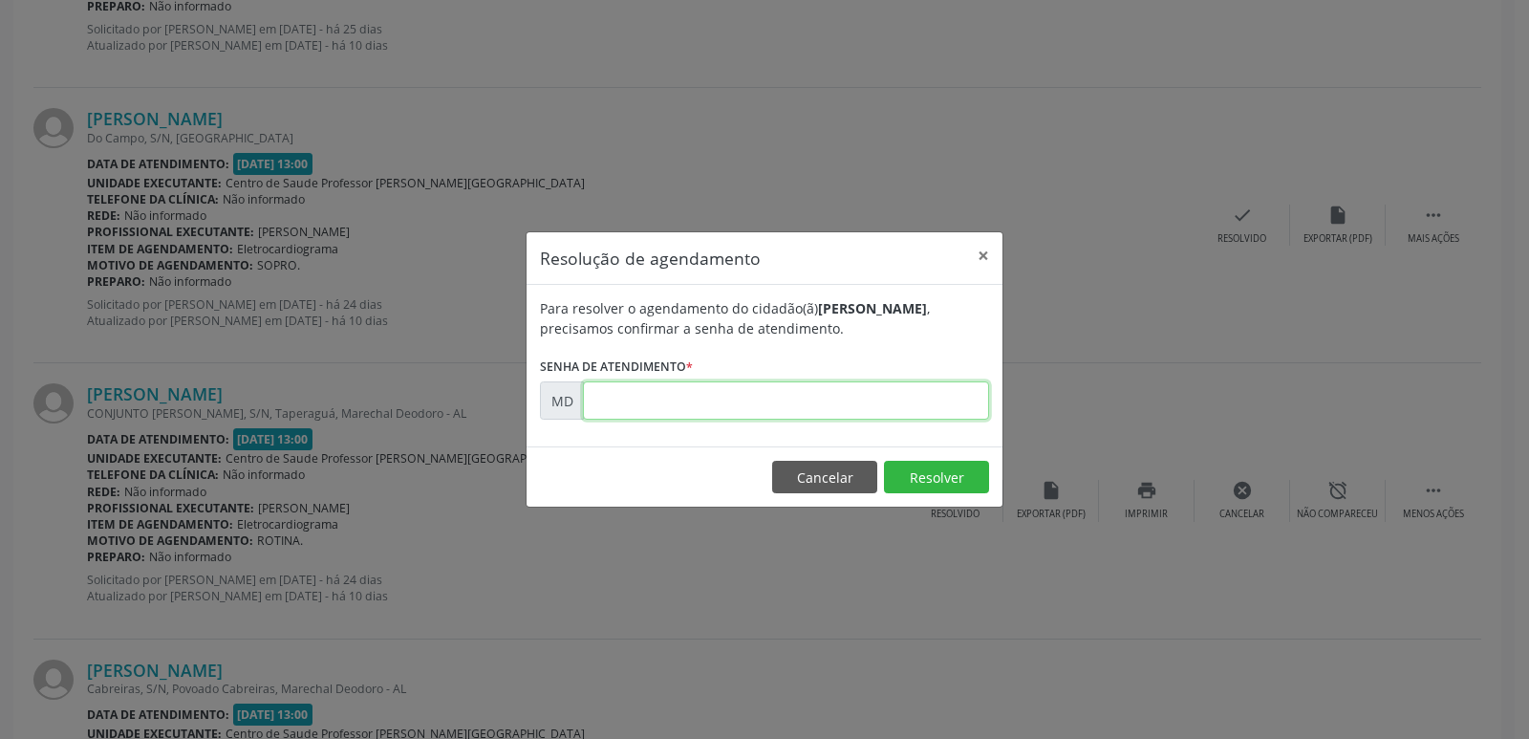
click at [589, 397] on input "text" at bounding box center [786, 400] width 406 height 38
paste input "00001758"
type input "00001758"
click at [954, 479] on button "Resolver" at bounding box center [936, 477] width 105 height 32
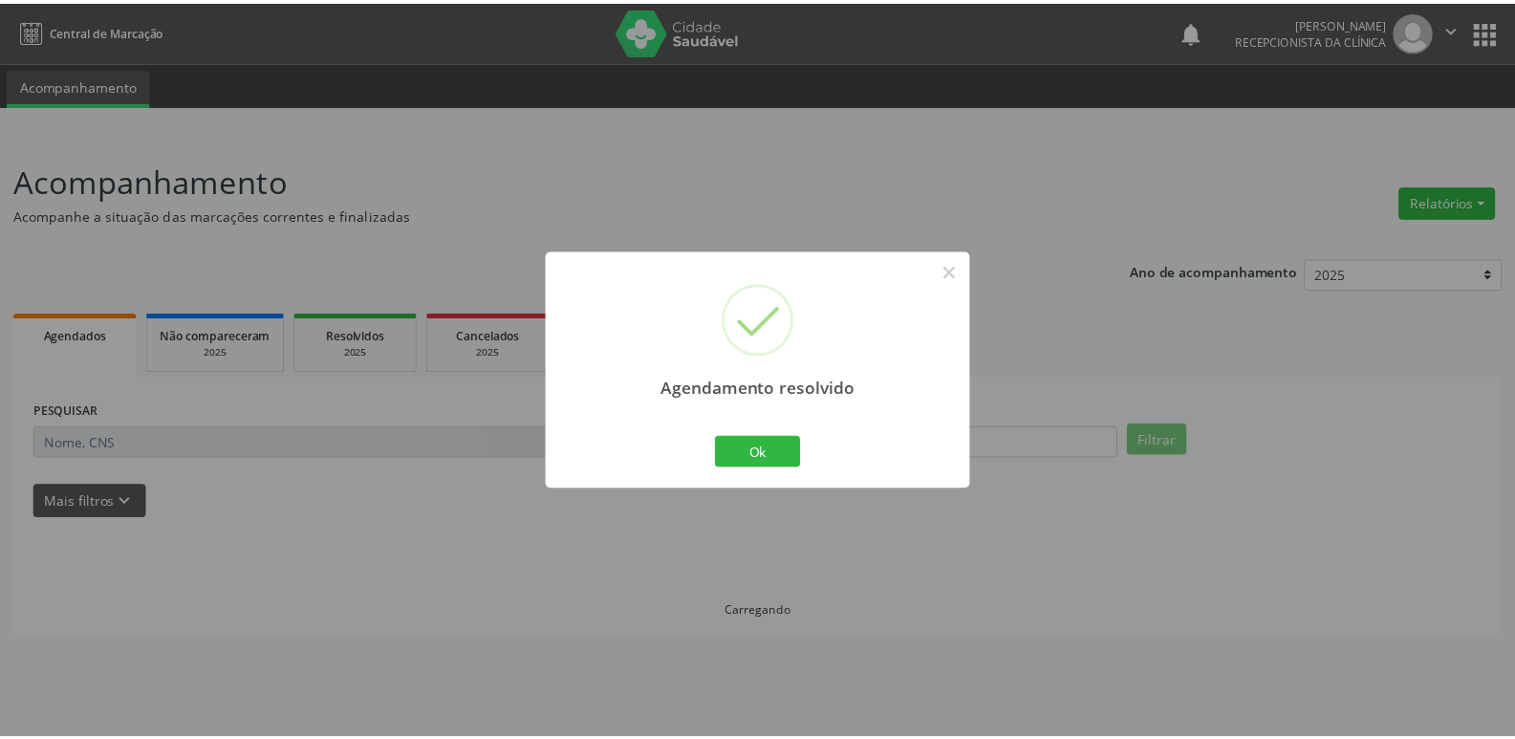
scroll to position [0, 0]
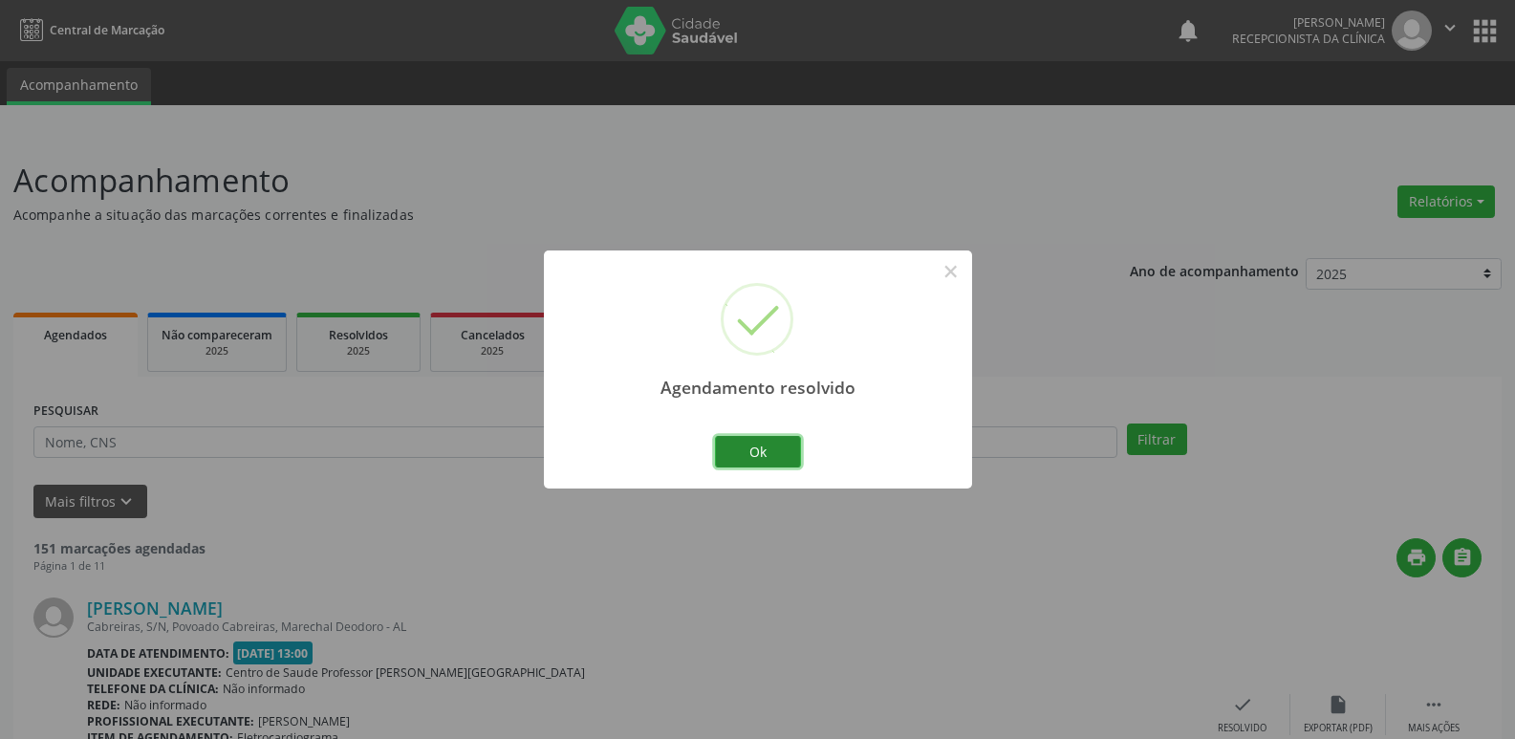
click at [767, 460] on button "Ok" at bounding box center [758, 452] width 86 height 32
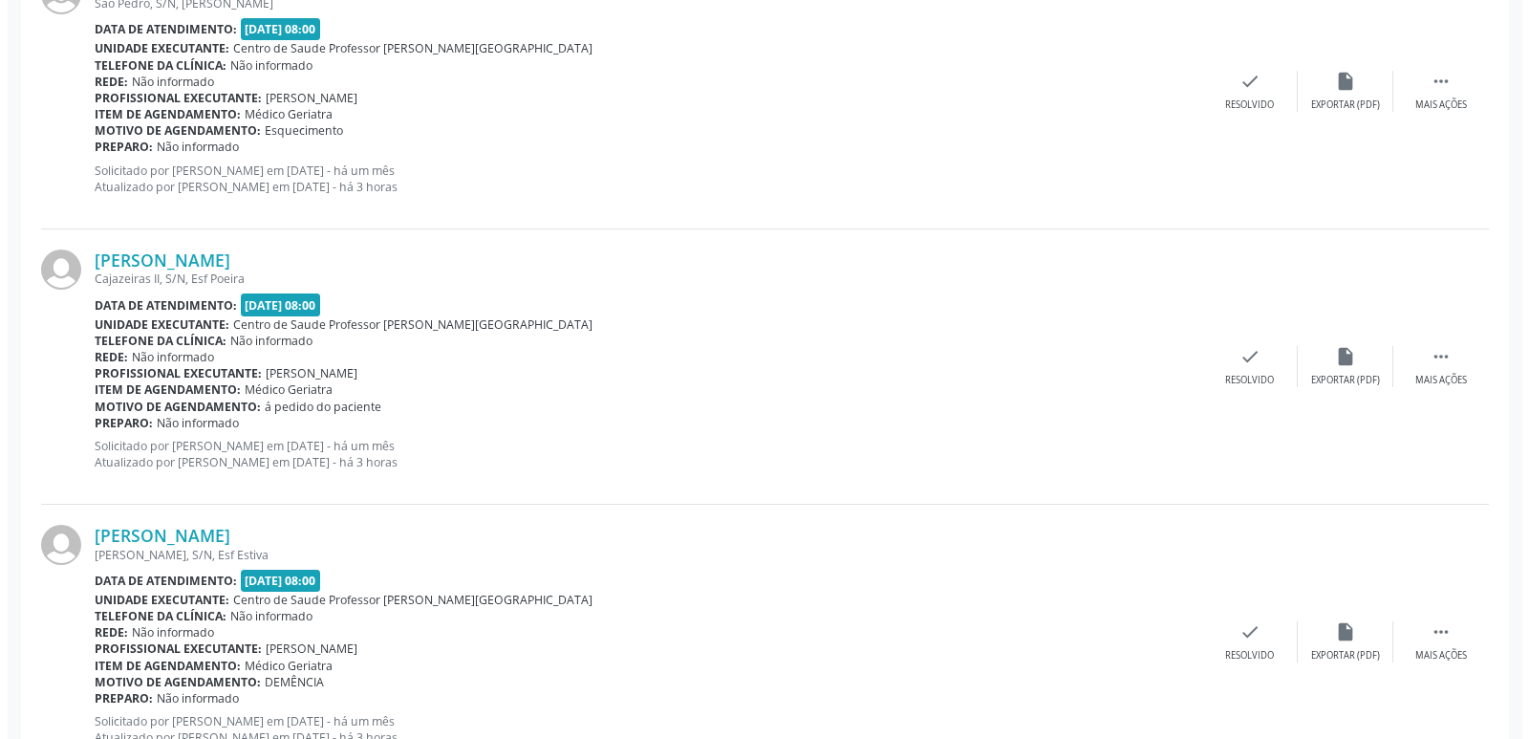
scroll to position [2581, 0]
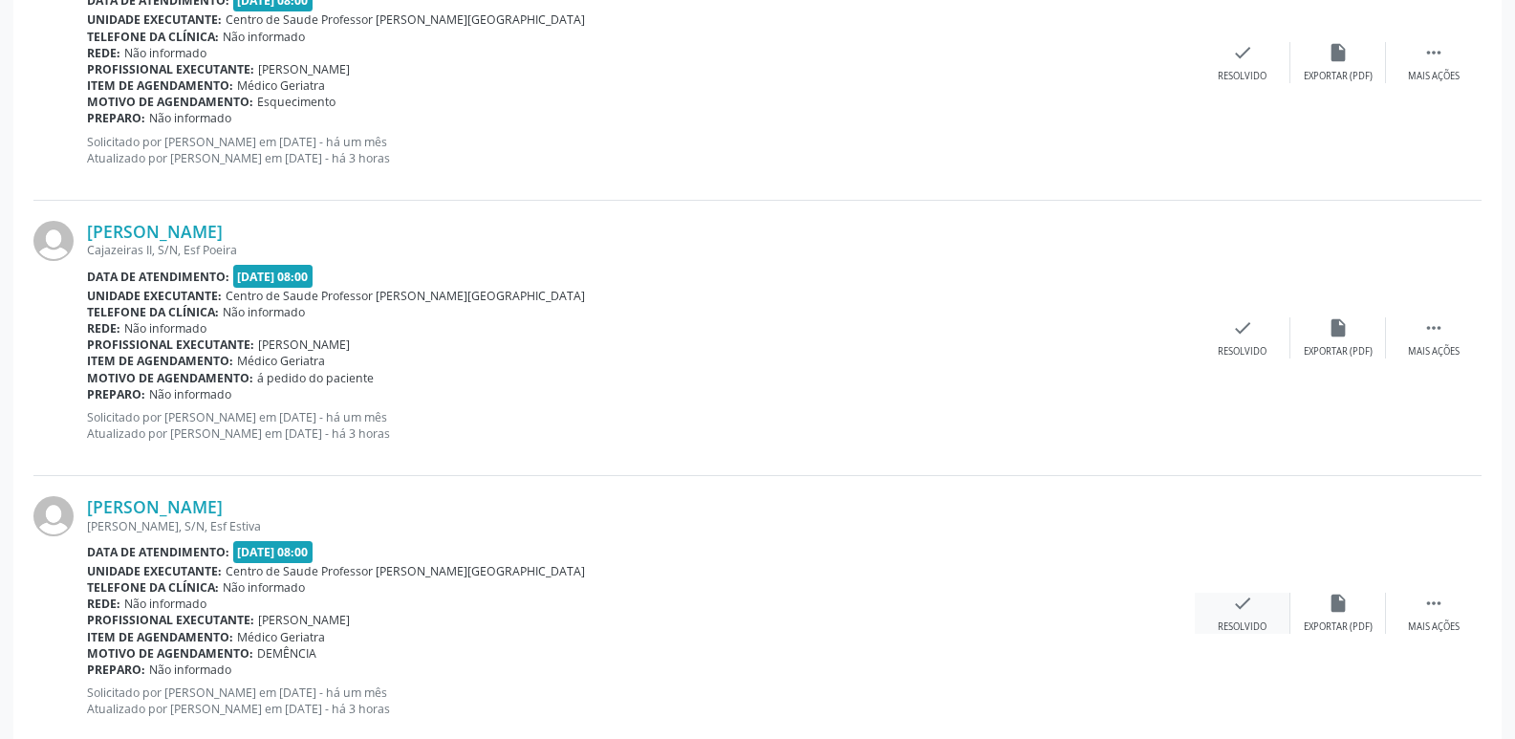
click at [1239, 610] on icon "check" at bounding box center [1242, 603] width 21 height 21
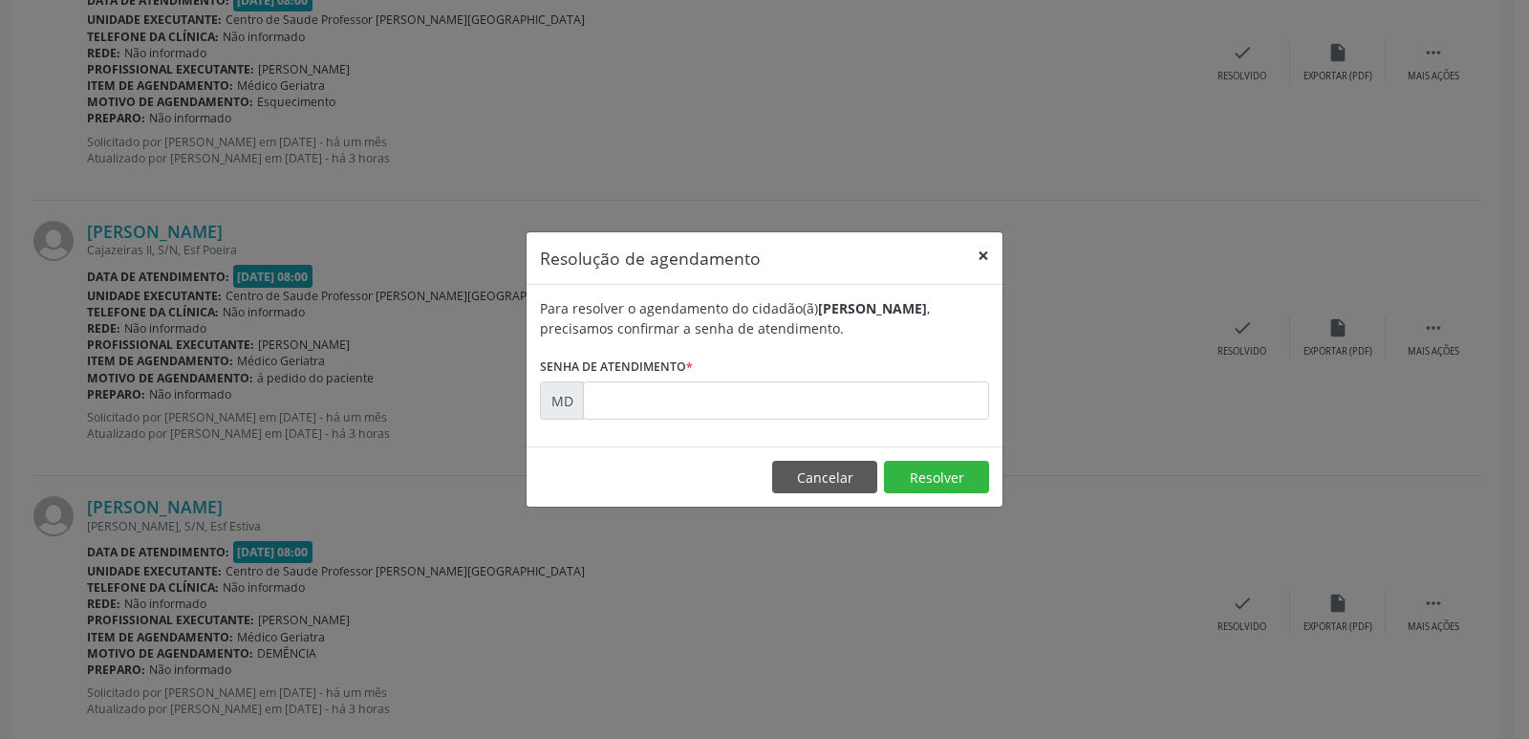
click at [986, 250] on button "×" at bounding box center [983, 255] width 38 height 47
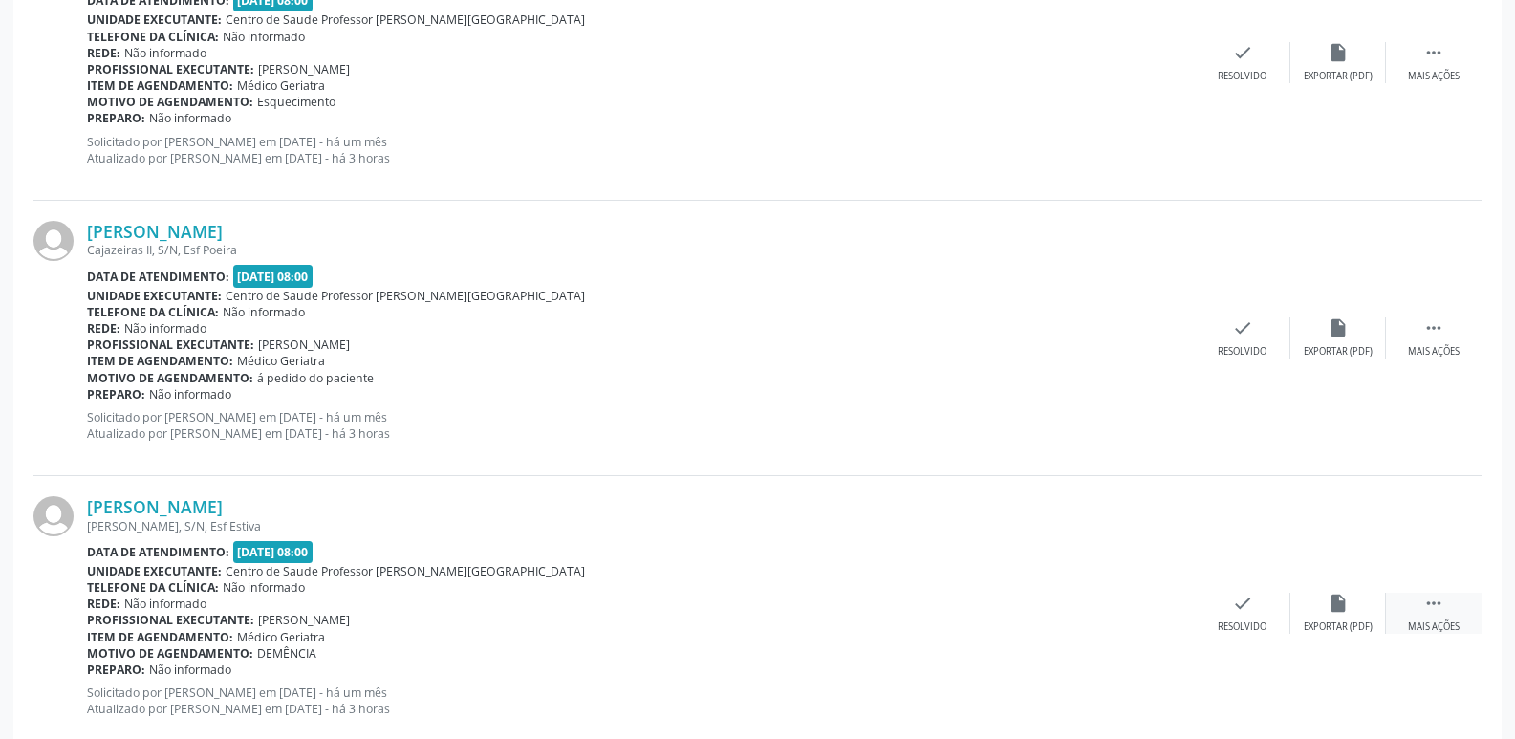
click at [1432, 615] on div " Mais ações" at bounding box center [1434, 613] width 96 height 41
click at [1146, 609] on icon "print" at bounding box center [1146, 603] width 21 height 21
click at [943, 600] on div "check Resolvido" at bounding box center [956, 613] width 96 height 41
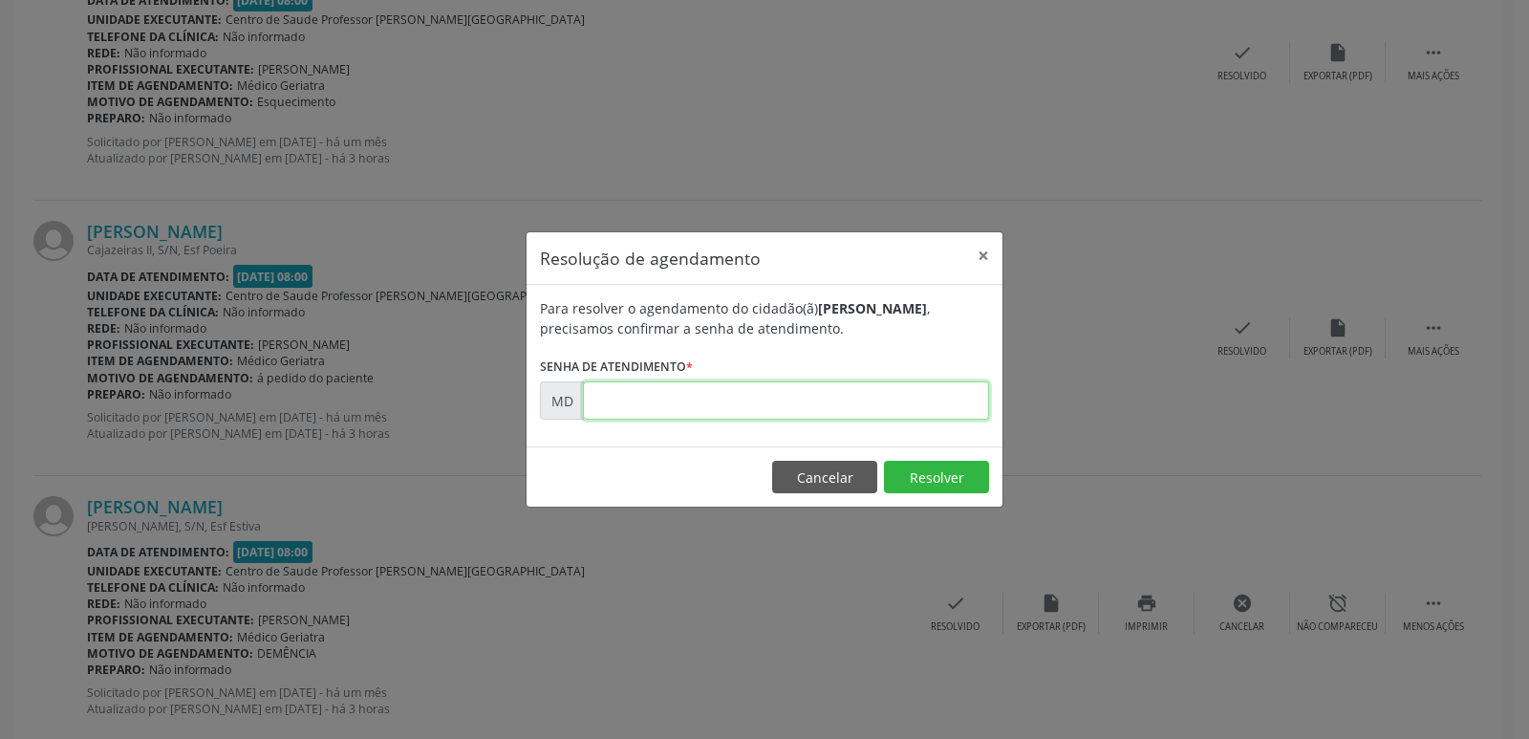
click at [612, 400] on input "text" at bounding box center [786, 400] width 406 height 38
paste input "00000436"
type input "00000436"
click at [958, 477] on button "Resolver" at bounding box center [936, 477] width 105 height 32
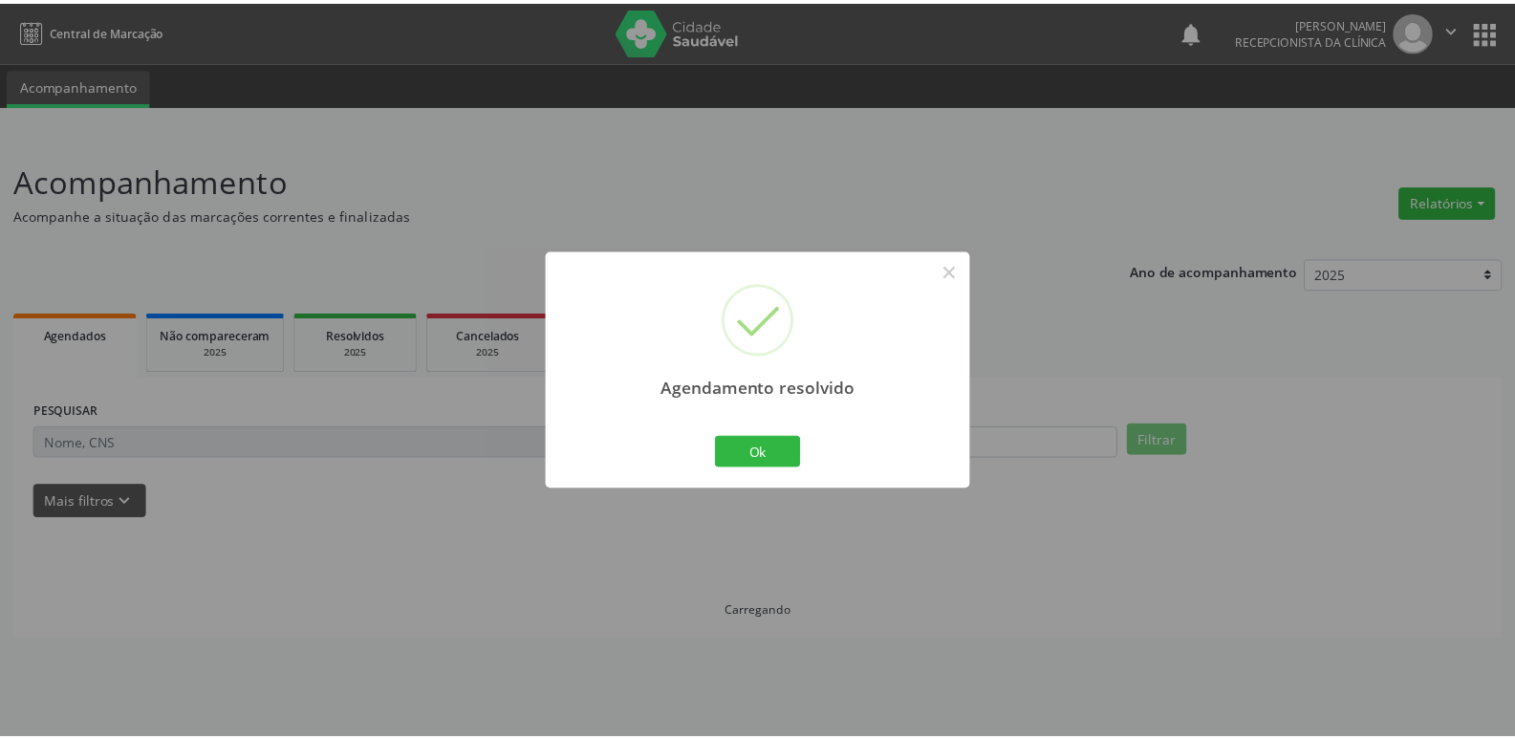
scroll to position [0, 0]
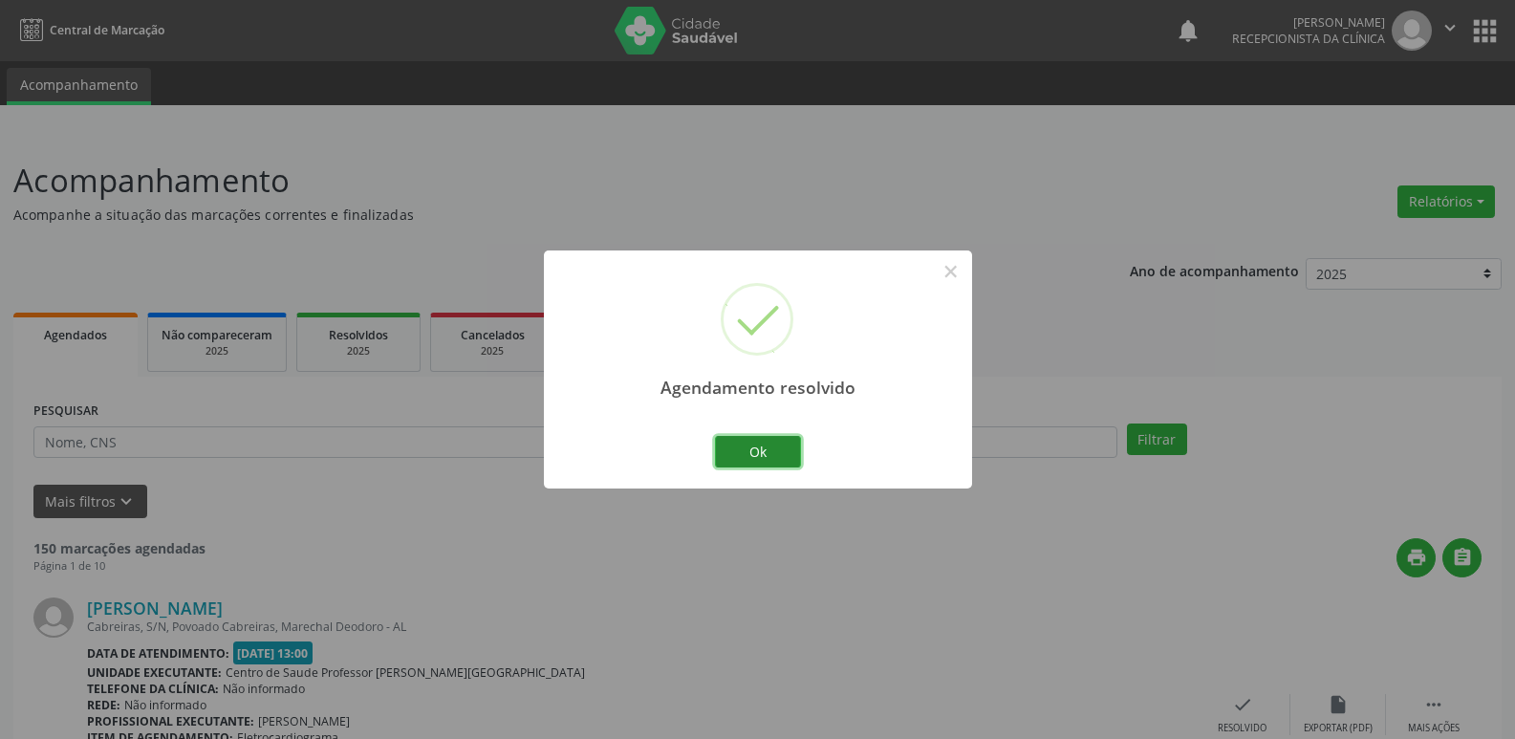
click at [754, 451] on button "Ok" at bounding box center [758, 452] width 86 height 32
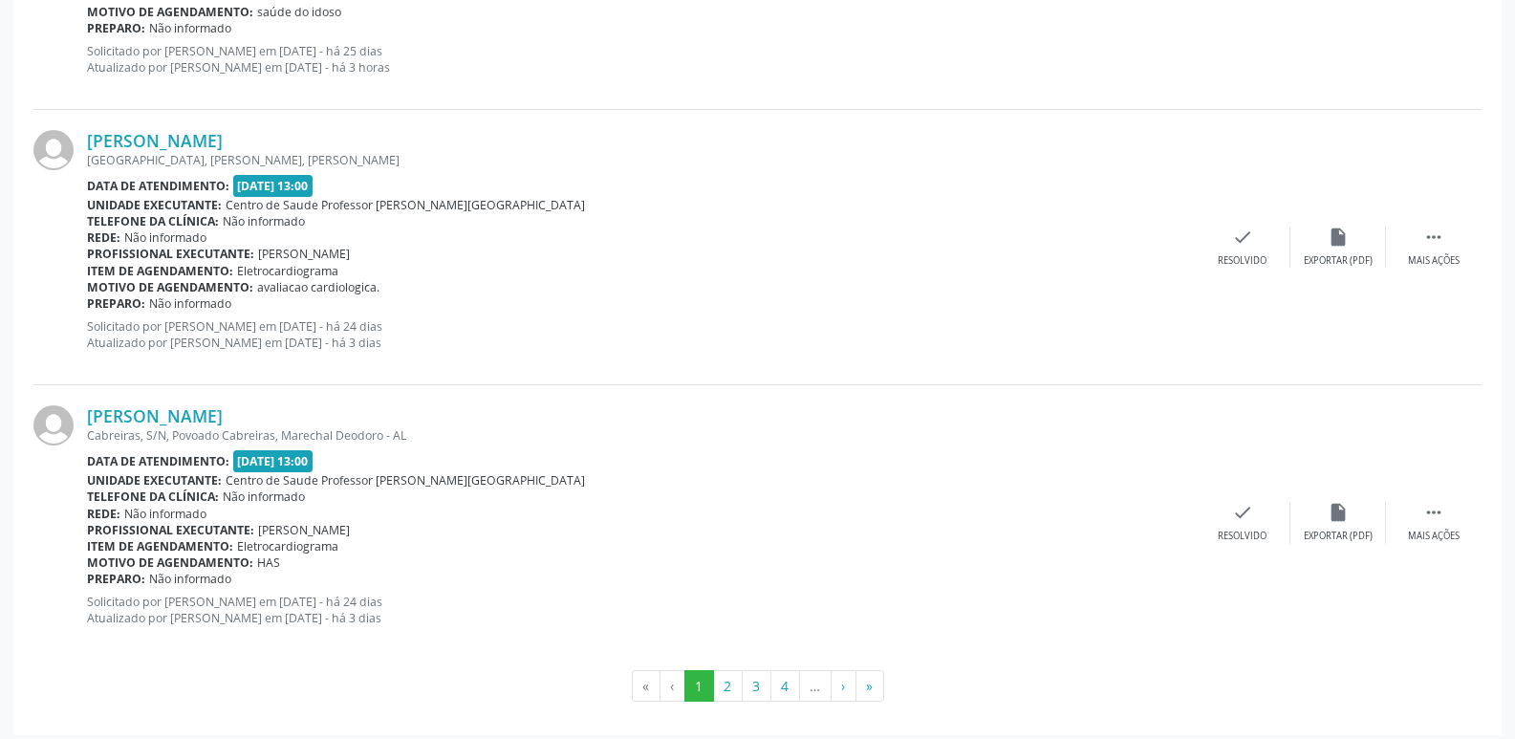
scroll to position [4058, 0]
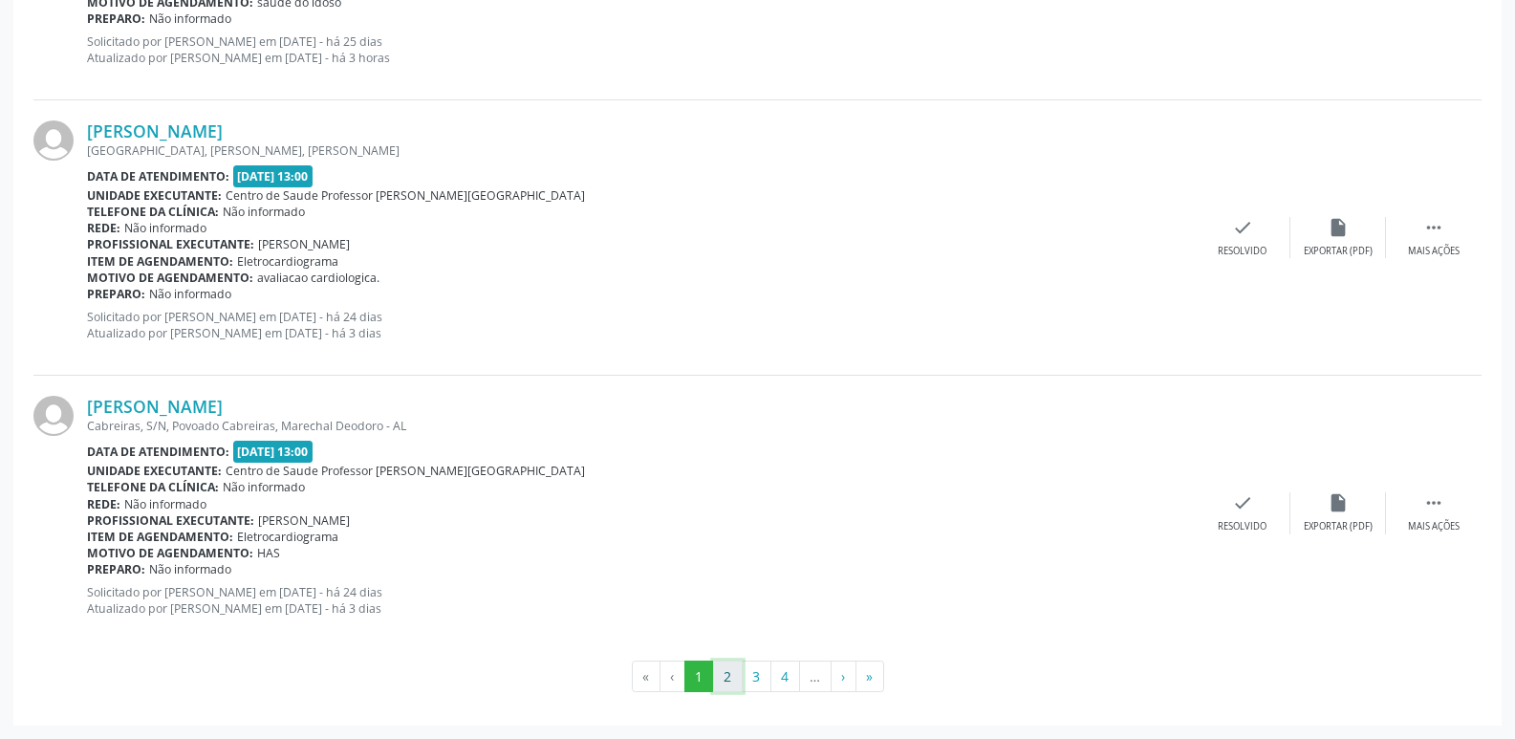
click at [730, 679] on button "2" at bounding box center [728, 676] width 30 height 32
click at [758, 673] on button "3" at bounding box center [757, 676] width 30 height 32
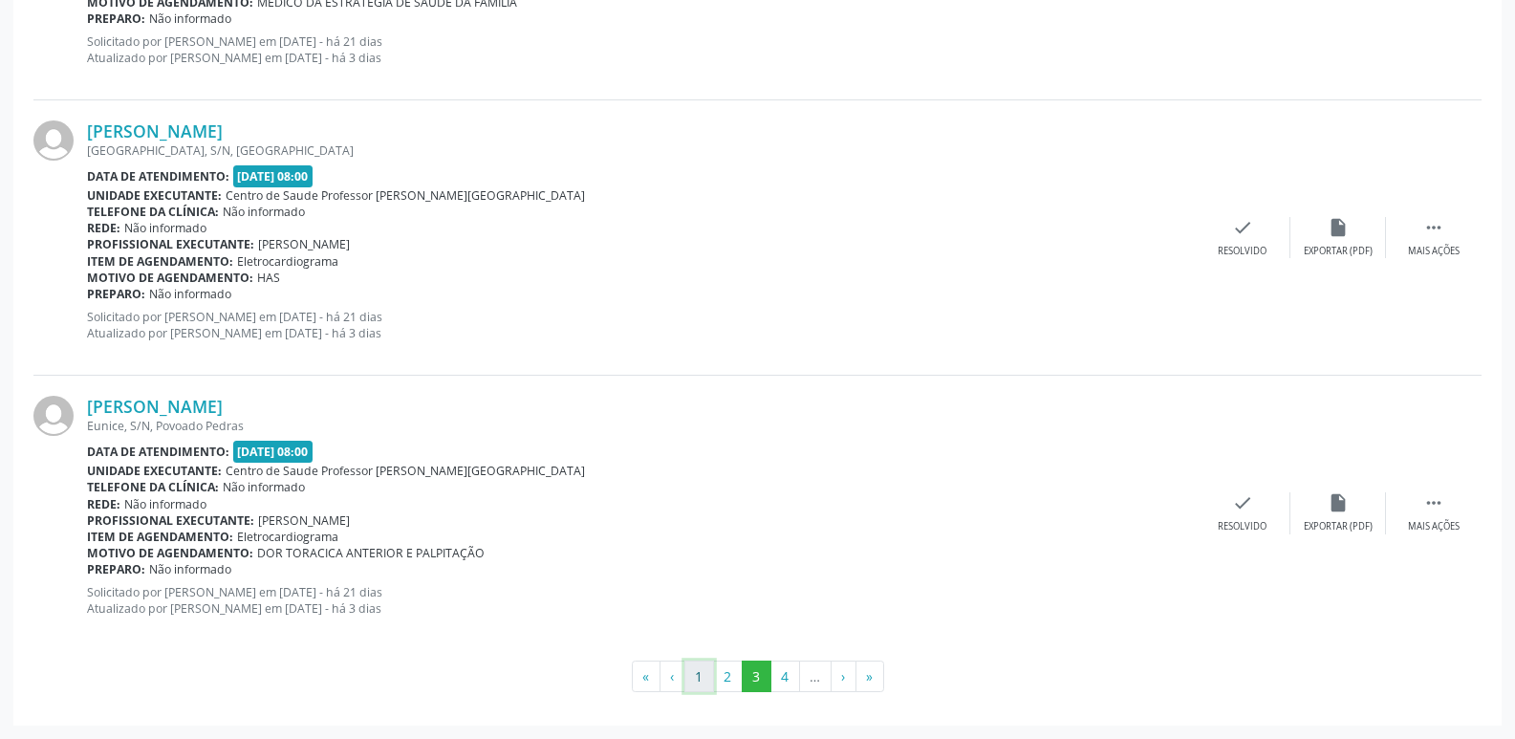
click at [692, 682] on button "1" at bounding box center [699, 676] width 30 height 32
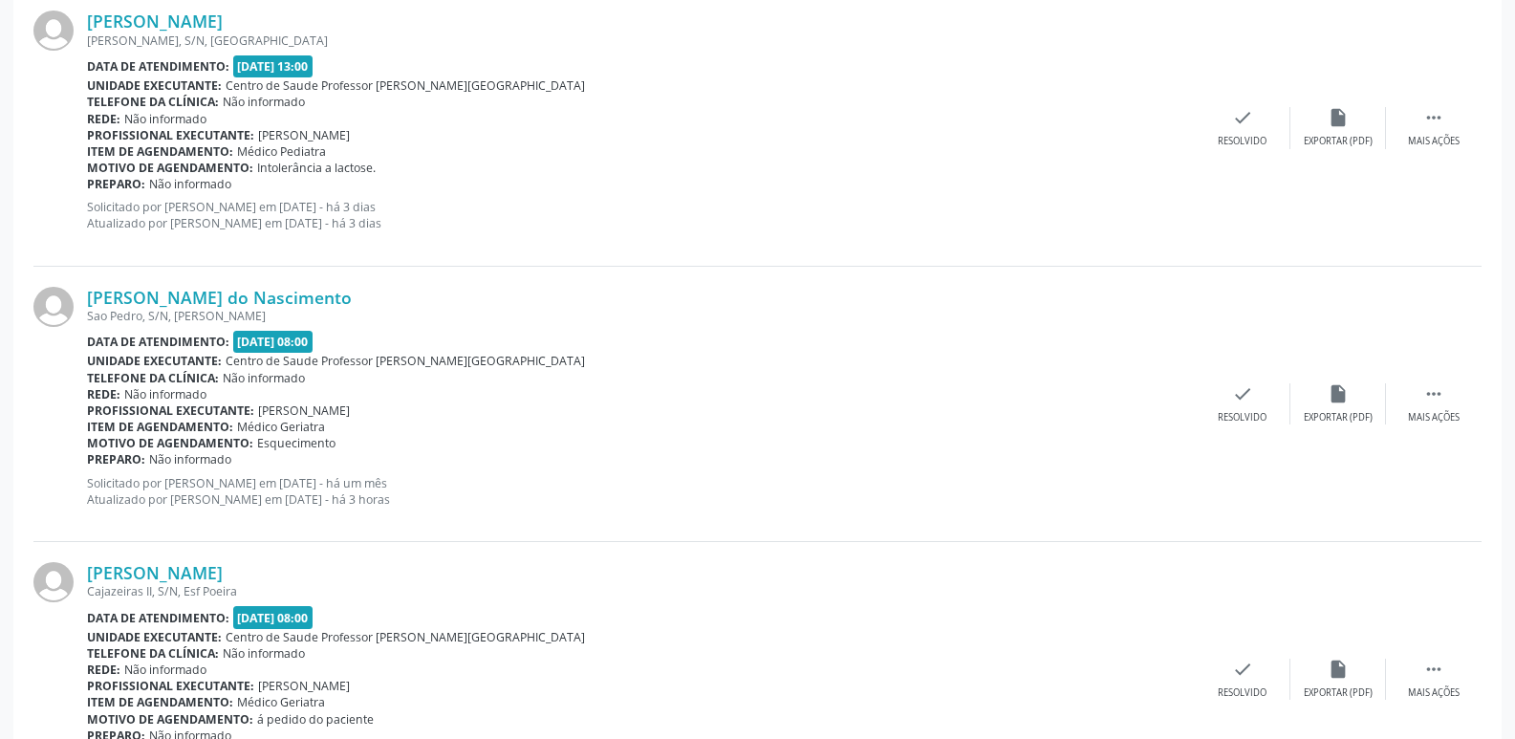
scroll to position [2271, 0]
